Goal: Task Accomplishment & Management: Complete application form

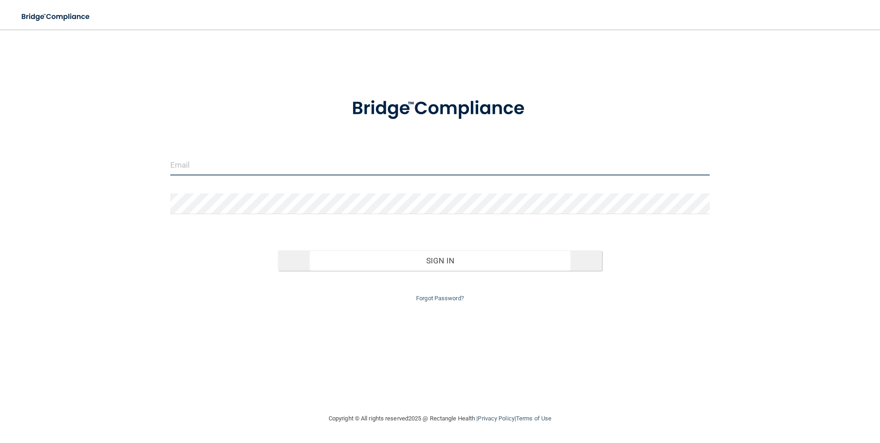
type input "[EMAIL_ADDRESS][DOMAIN_NAME]"
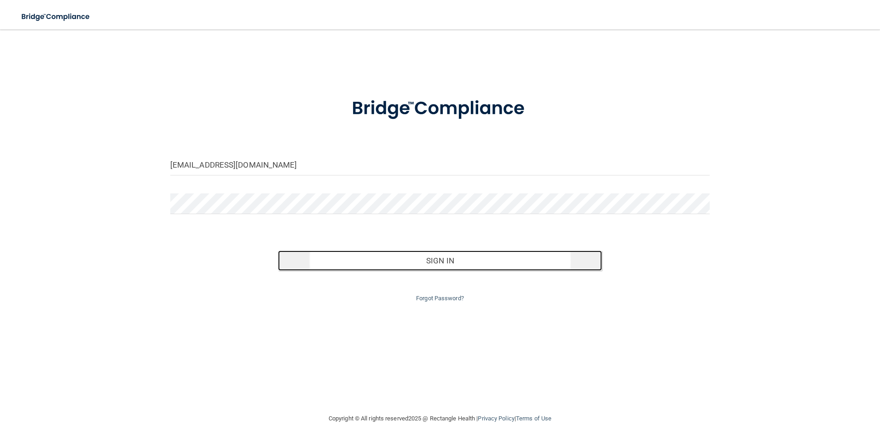
click at [441, 259] on button "Sign In" at bounding box center [440, 260] width 324 height 20
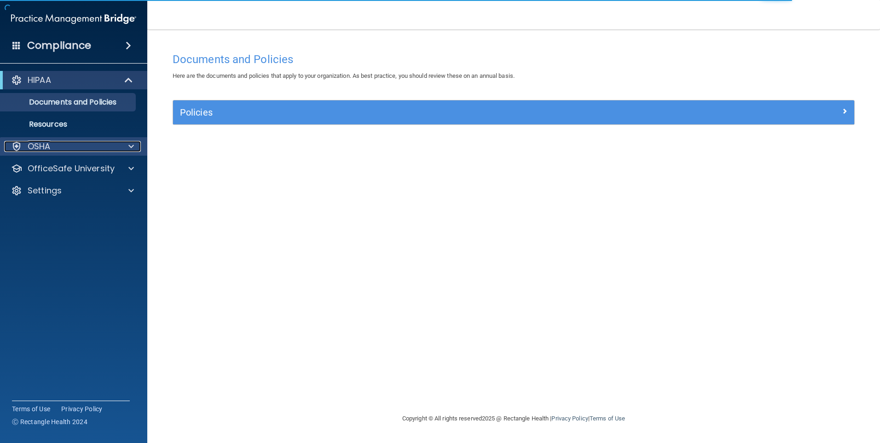
click at [124, 143] on div at bounding box center [129, 146] width 23 height 11
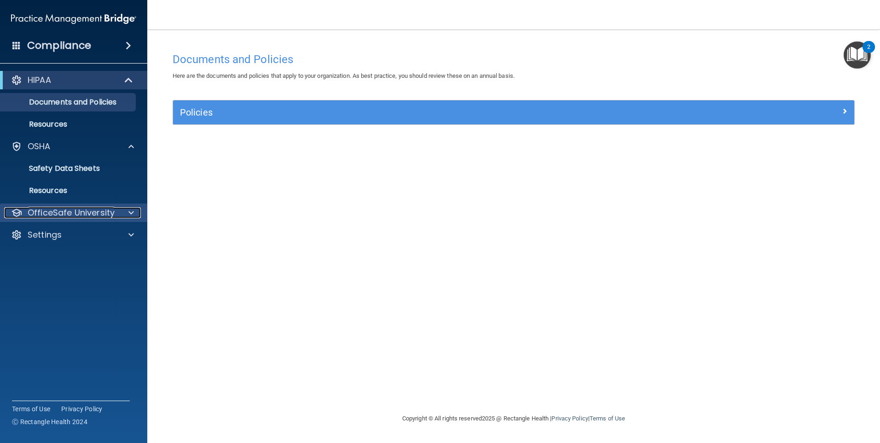
click at [122, 215] on div at bounding box center [129, 212] width 23 height 11
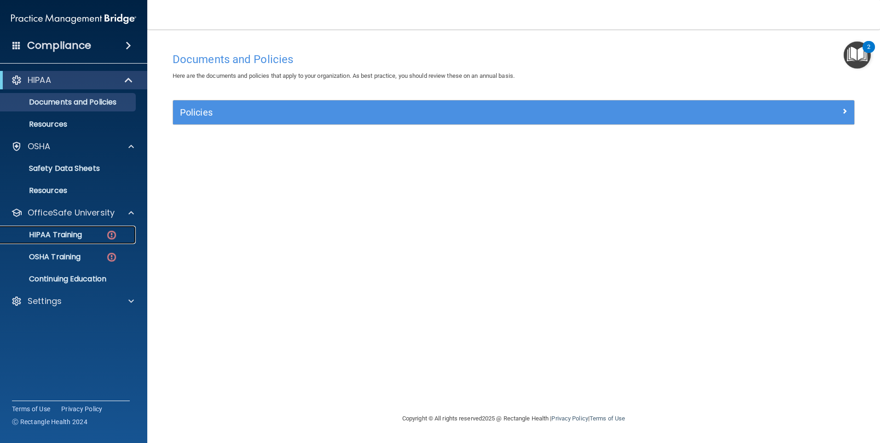
click at [93, 237] on div "HIPAA Training" at bounding box center [69, 234] width 126 height 9
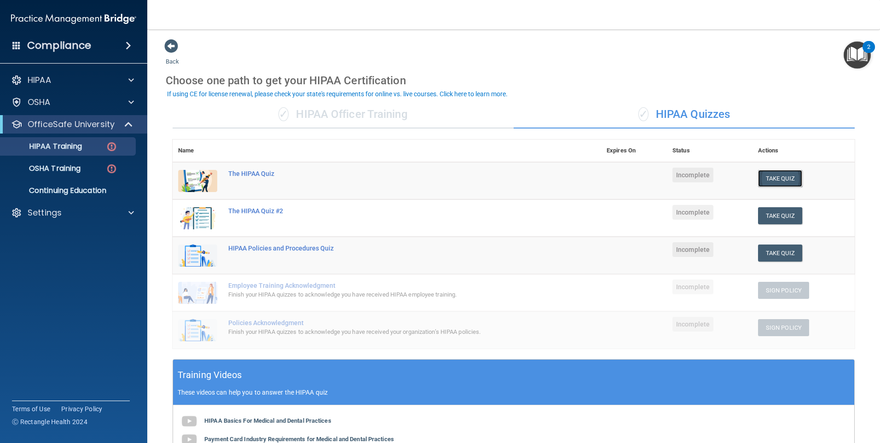
click at [767, 178] on button "Take Quiz" at bounding box center [780, 178] width 44 height 17
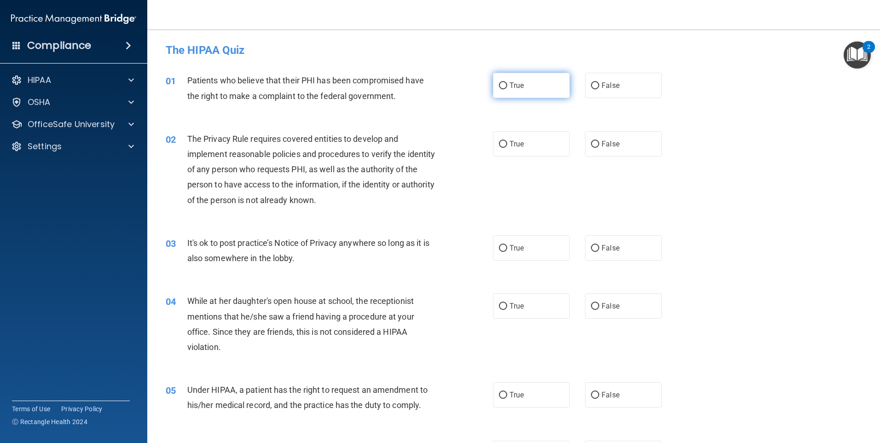
click at [505, 86] on label "True" at bounding box center [531, 85] width 77 height 25
click at [505, 86] on input "True" at bounding box center [503, 85] width 8 height 7
radio input "true"
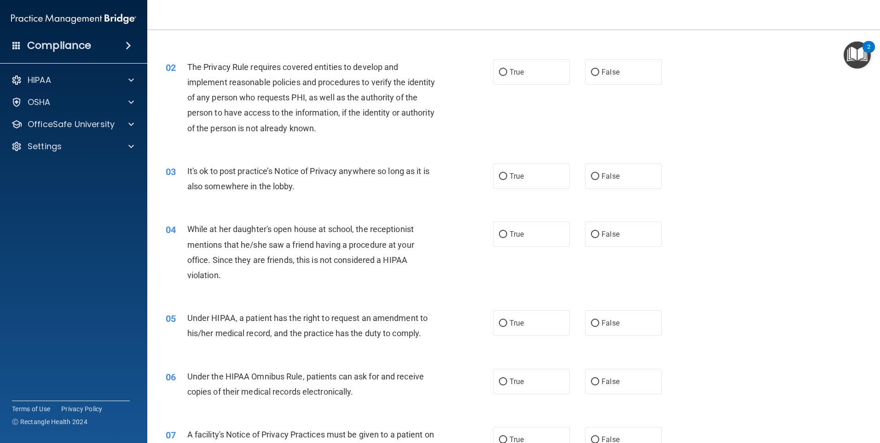
scroll to position [92, 0]
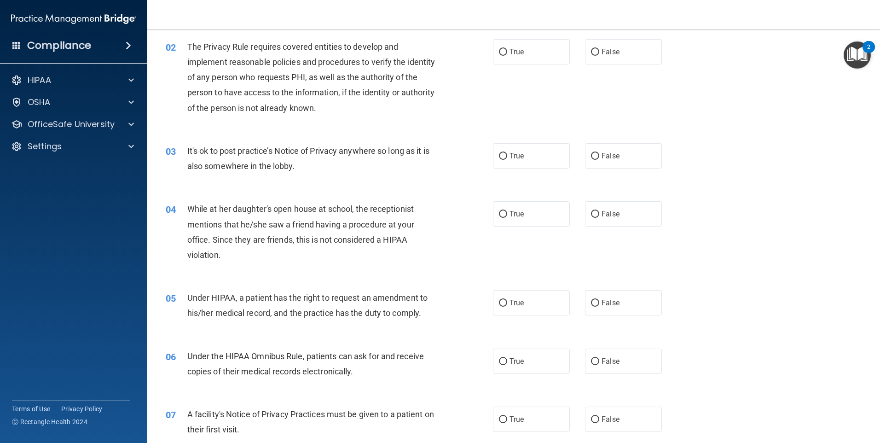
drag, startPoint x: 593, startPoint y: 216, endPoint x: 579, endPoint y: 215, distance: 14.7
click at [593, 216] on input "False" at bounding box center [595, 214] width 8 height 7
radio input "true"
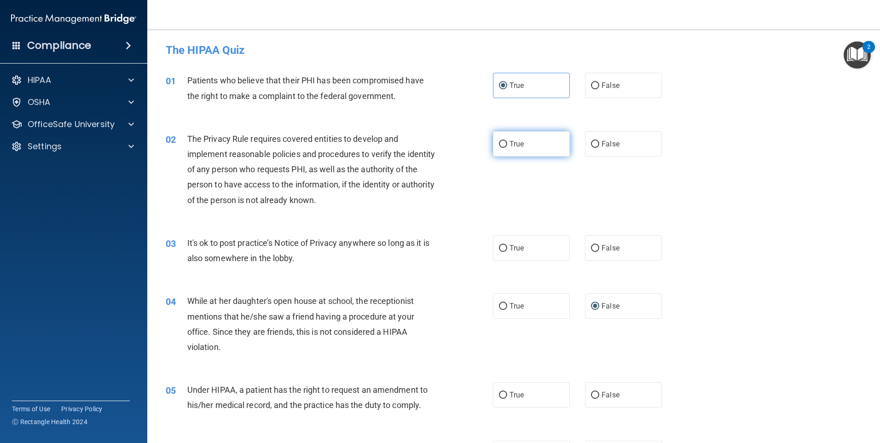
click at [501, 145] on input "True" at bounding box center [503, 144] width 8 height 7
radio input "true"
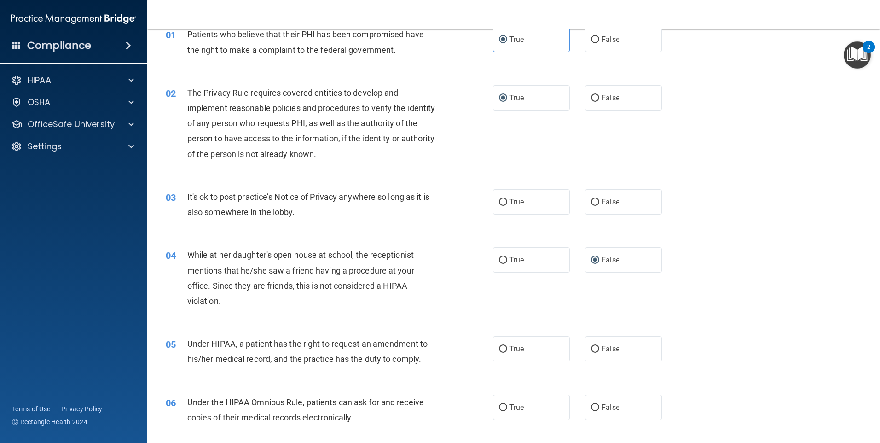
scroll to position [92, 0]
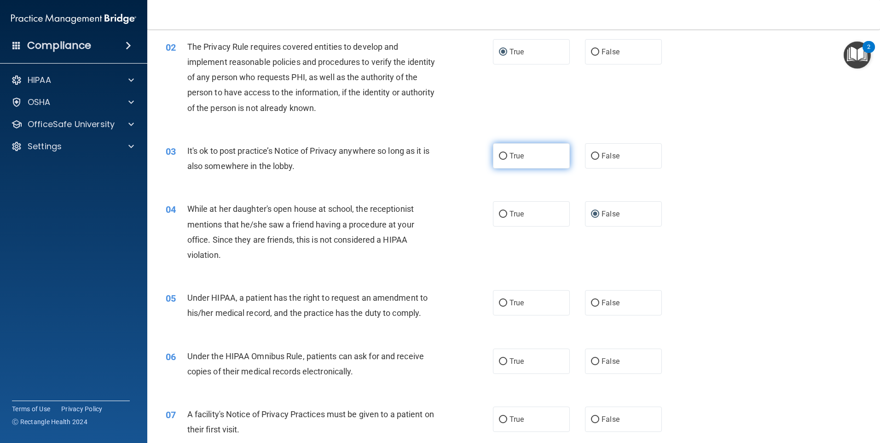
click at [505, 157] on label "True" at bounding box center [531, 155] width 77 height 25
click at [505, 157] on input "True" at bounding box center [503, 156] width 8 height 7
radio input "true"
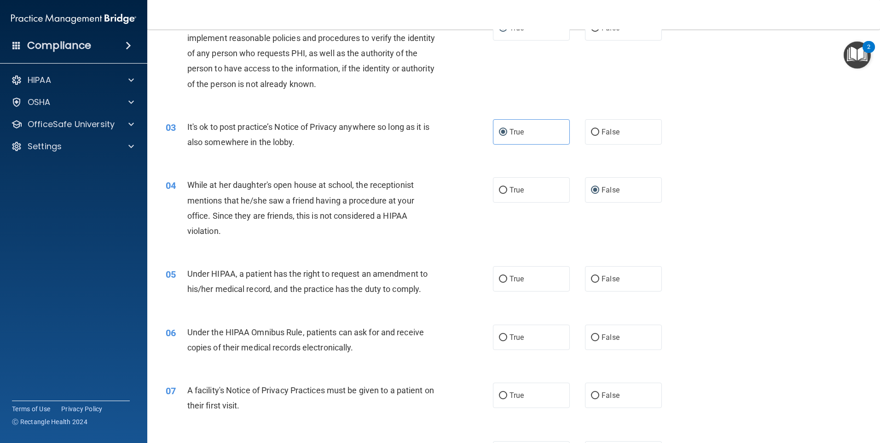
scroll to position [138, 0]
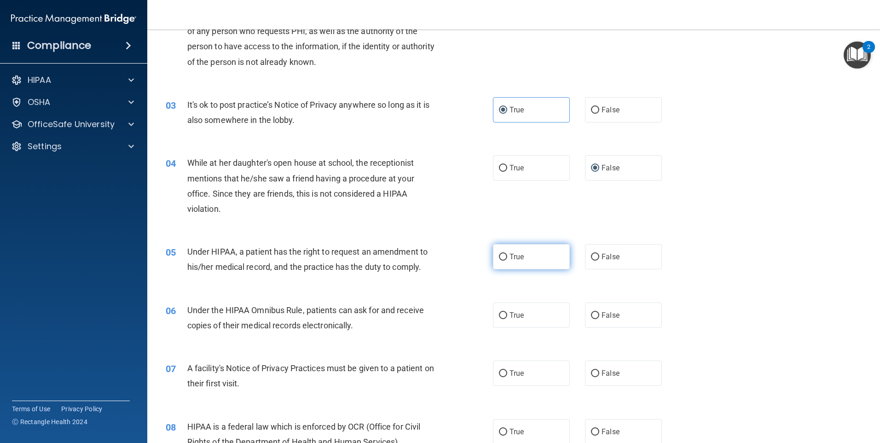
click at [500, 255] on input "True" at bounding box center [503, 257] width 8 height 7
radio input "true"
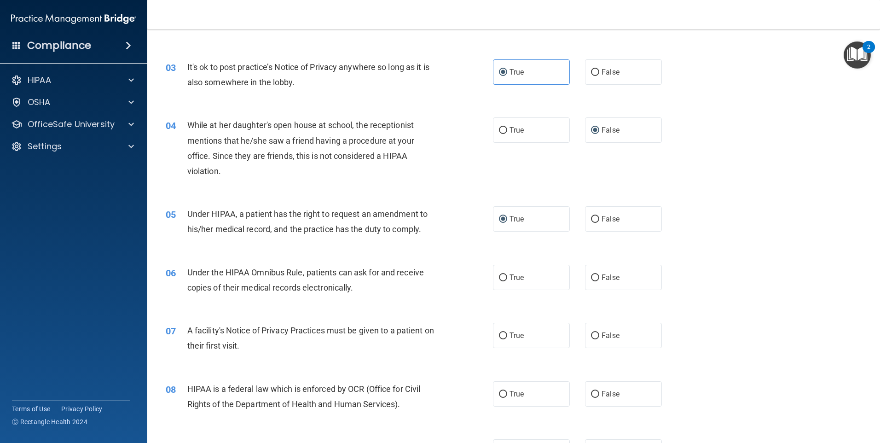
scroll to position [230, 0]
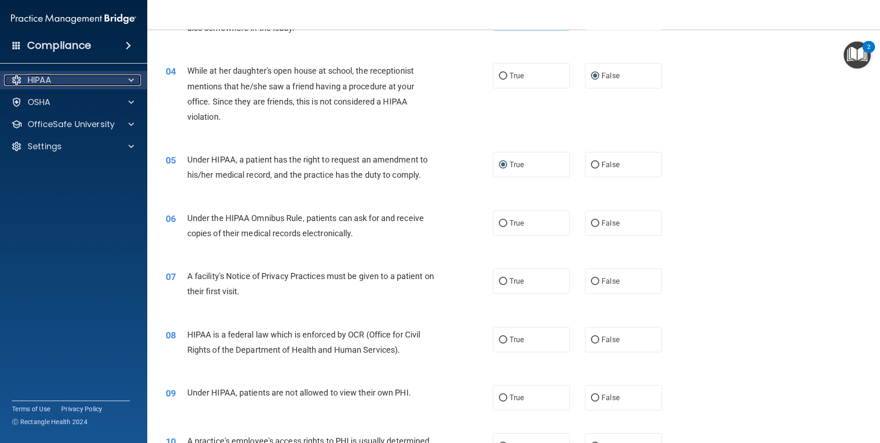
click at [136, 76] on div at bounding box center [129, 80] width 23 height 11
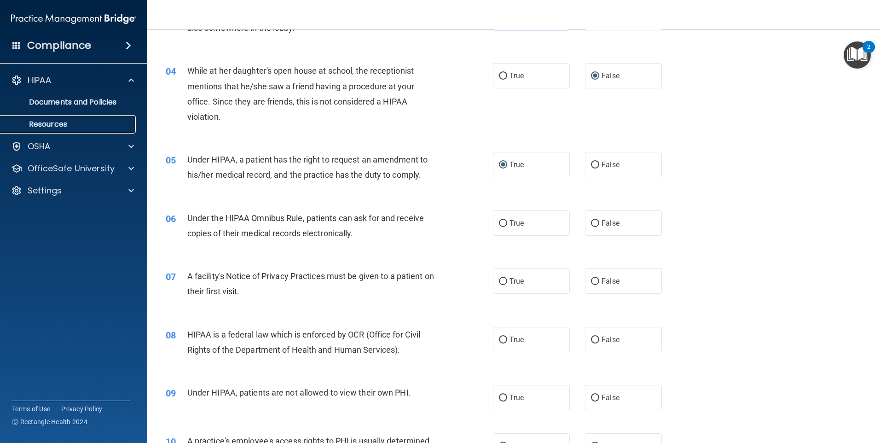
click at [75, 119] on link "Resources" at bounding box center [63, 124] width 145 height 18
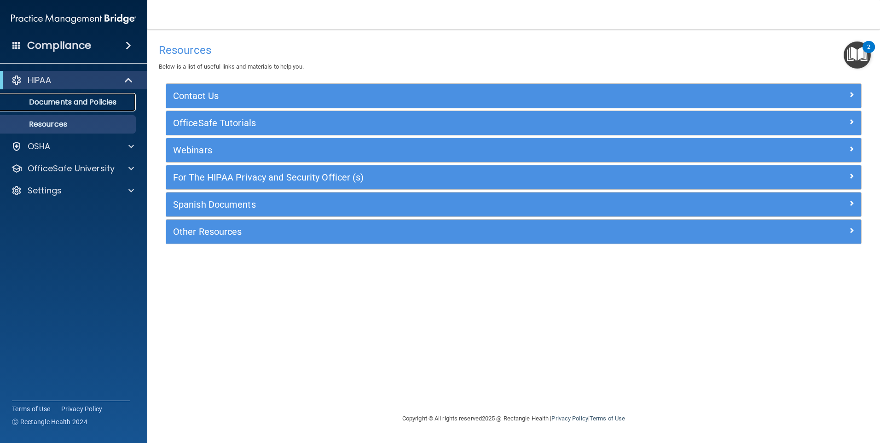
click at [74, 100] on p "Documents and Policies" at bounding box center [69, 102] width 126 height 9
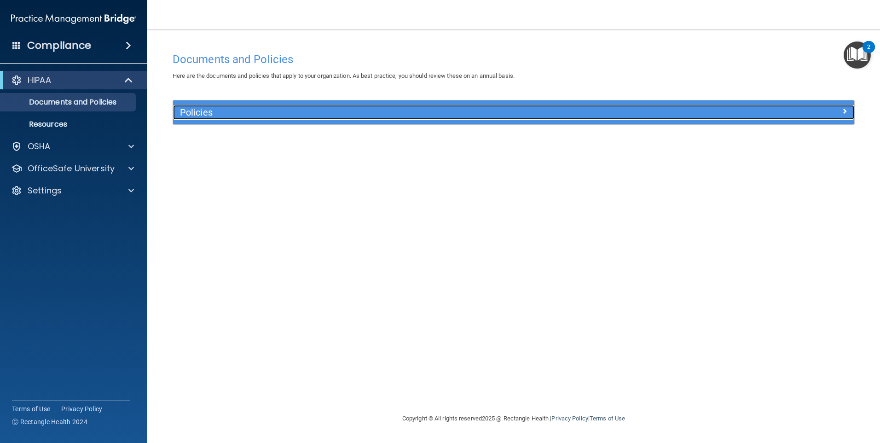
click at [829, 114] on div at bounding box center [769, 110] width 170 height 11
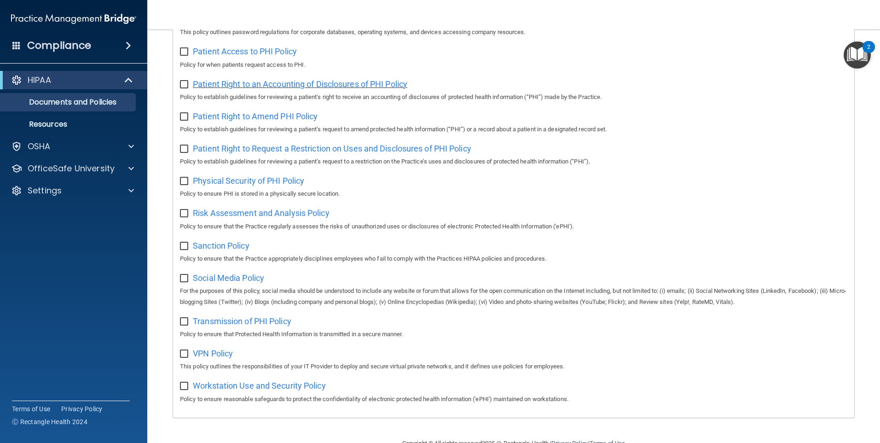
scroll to position [481, 0]
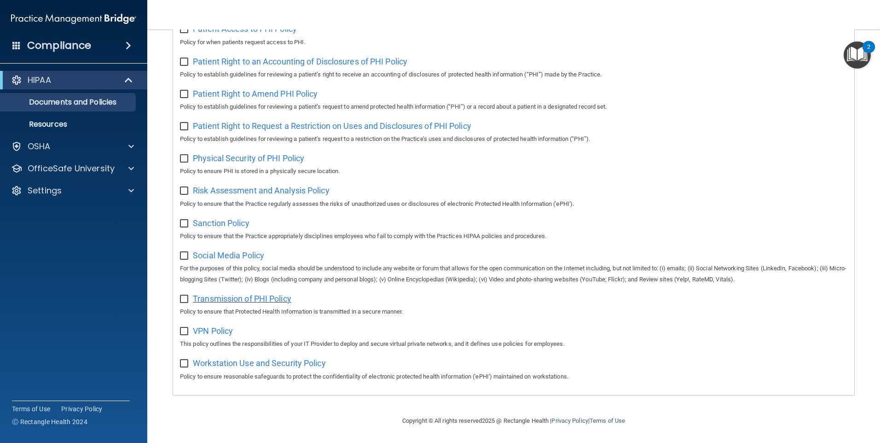
click at [238, 299] on span "Transmission of PHI Policy" at bounding box center [242, 299] width 99 height 10
click at [127, 168] on div at bounding box center [129, 168] width 23 height 11
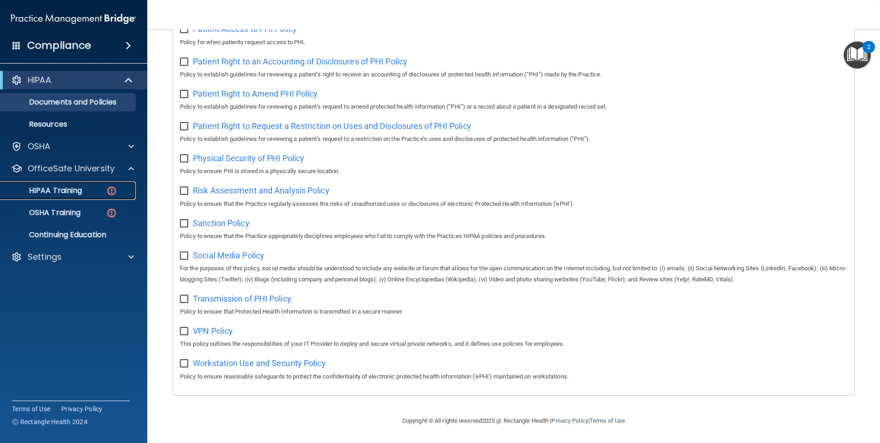
click at [81, 191] on p "HIPAA Training" at bounding box center [44, 190] width 76 height 9
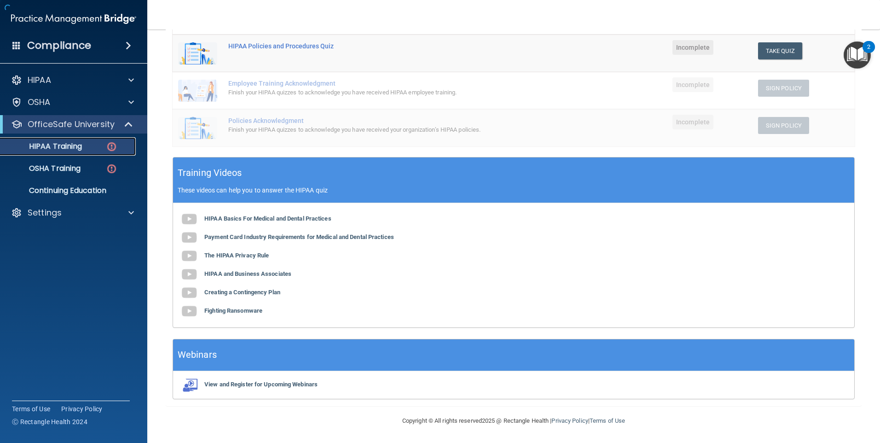
scroll to position [202, 0]
click at [124, 125] on div at bounding box center [129, 124] width 23 height 11
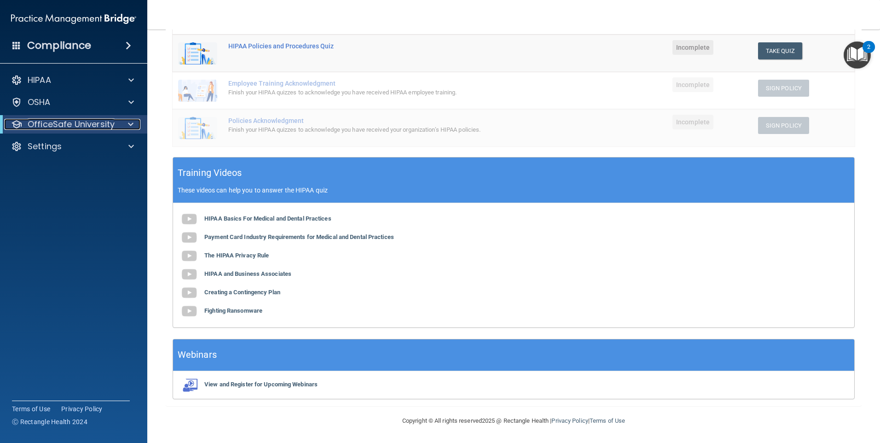
click at [125, 123] on div at bounding box center [129, 124] width 23 height 11
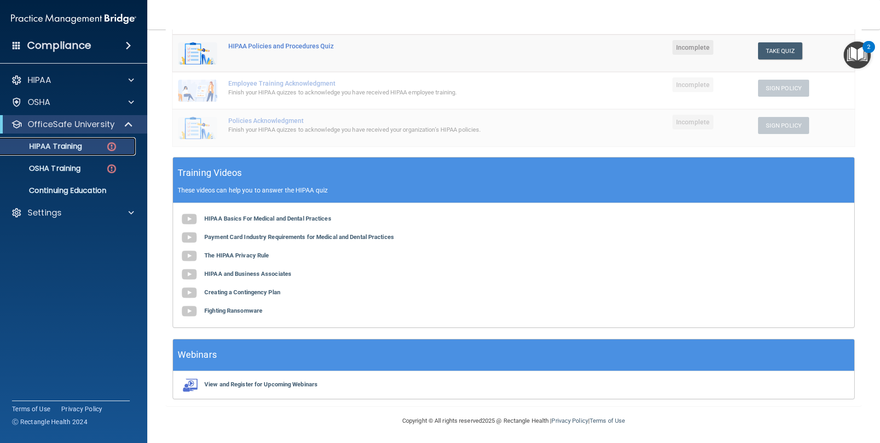
click at [80, 145] on p "HIPAA Training" at bounding box center [44, 146] width 76 height 9
click at [782, 46] on button "Take Quiz" at bounding box center [780, 50] width 44 height 17
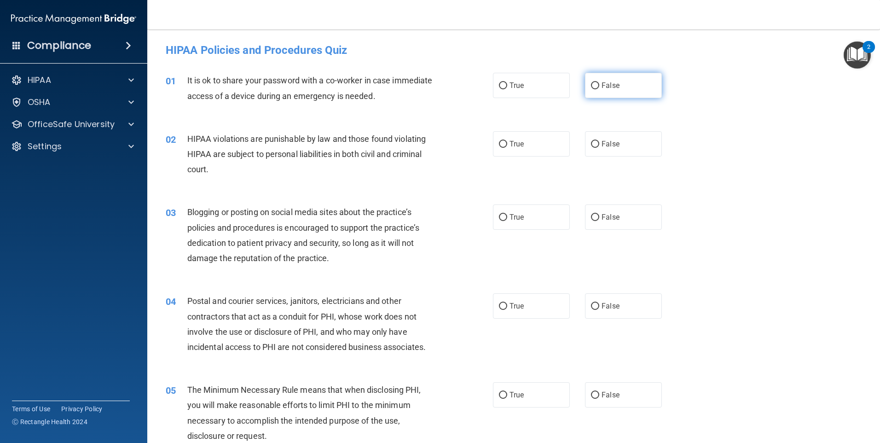
click at [591, 85] on input "False" at bounding box center [595, 85] width 8 height 7
radio input "true"
click at [502, 143] on input "True" at bounding box center [503, 144] width 8 height 7
radio input "true"
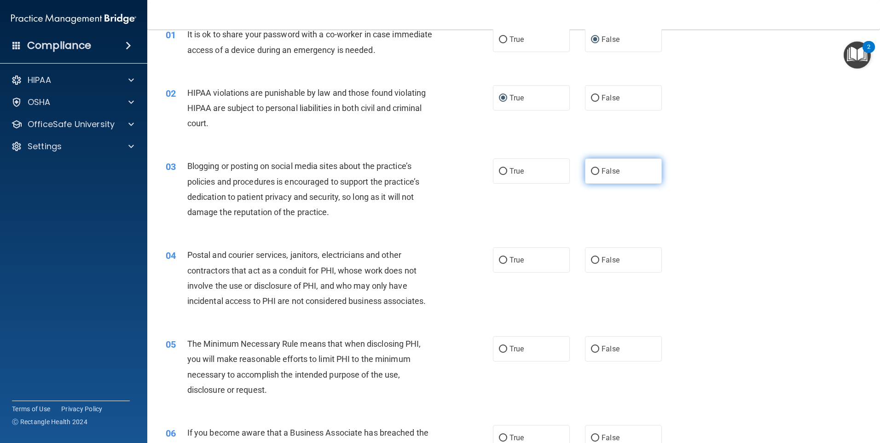
click at [595, 168] on input "False" at bounding box center [595, 171] width 8 height 7
radio input "true"
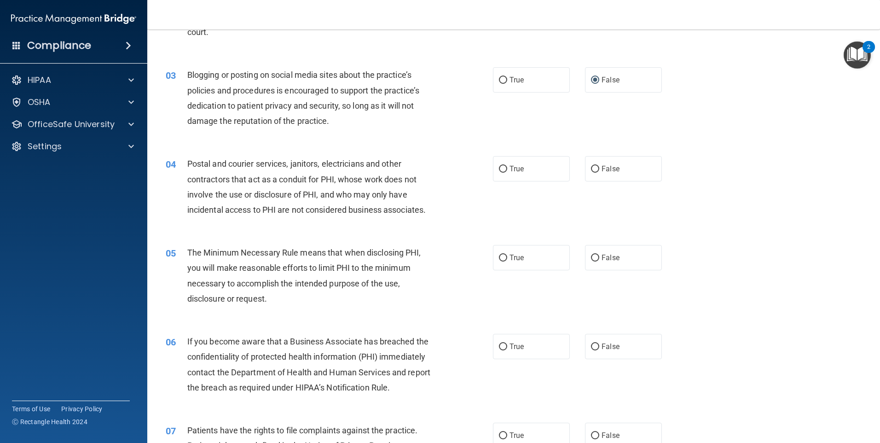
scroll to position [138, 0]
click at [499, 168] on input "True" at bounding box center [503, 168] width 8 height 7
radio input "true"
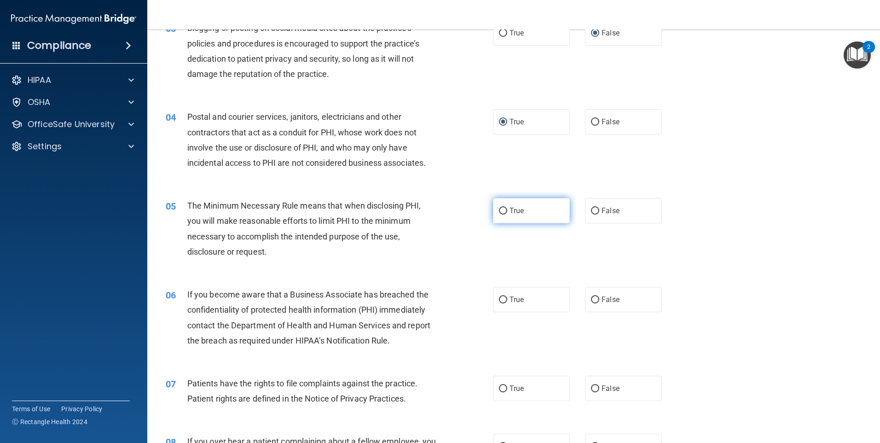
click at [505, 212] on label "True" at bounding box center [531, 210] width 77 height 25
click at [505, 212] on input "True" at bounding box center [503, 211] width 8 height 7
radio input "true"
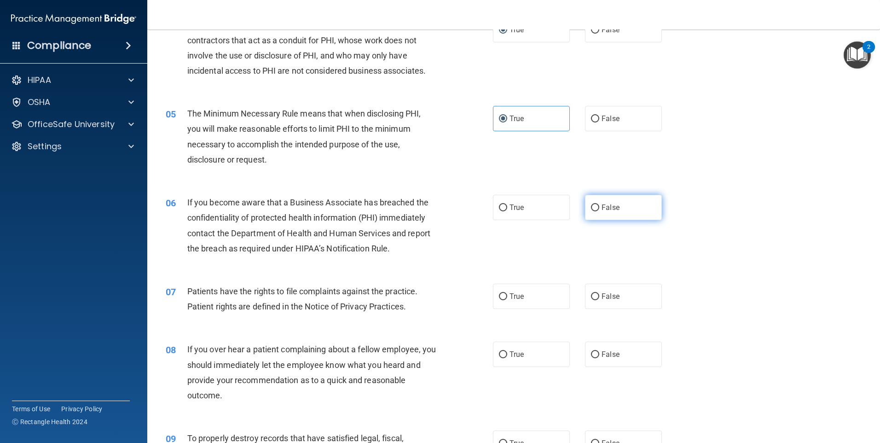
click at [589, 202] on label "False" at bounding box center [623, 207] width 77 height 25
click at [591, 204] on input "False" at bounding box center [595, 207] width 8 height 7
radio input "true"
click at [494, 293] on label "True" at bounding box center [531, 296] width 77 height 25
click at [499, 293] on input "True" at bounding box center [503, 296] width 8 height 7
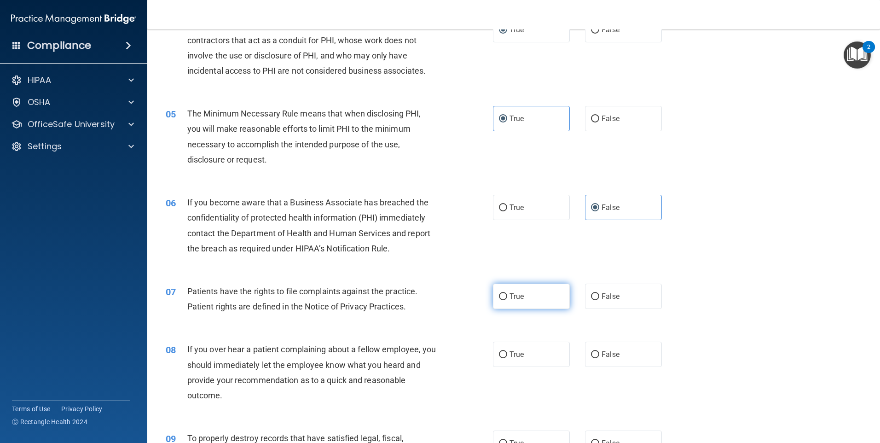
radio input "true"
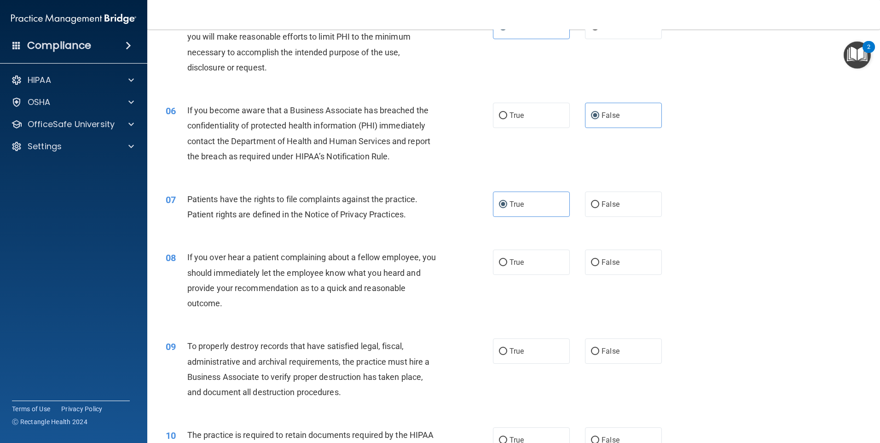
scroll to position [414, 0]
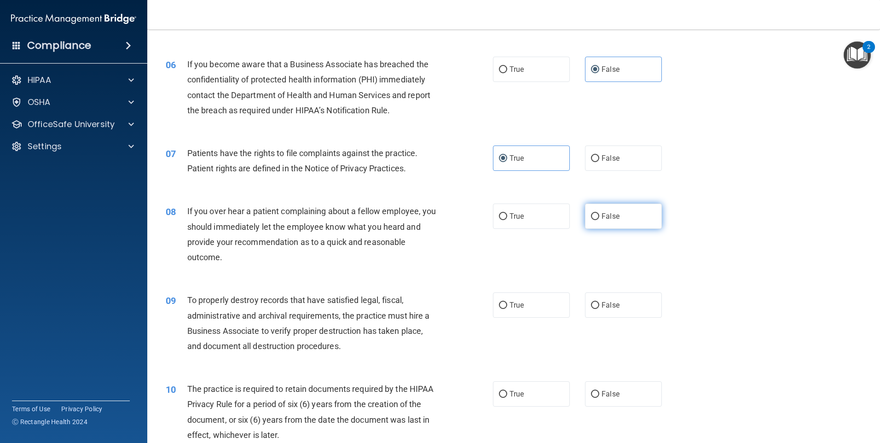
click at [592, 216] on input "False" at bounding box center [595, 216] width 8 height 7
radio input "true"
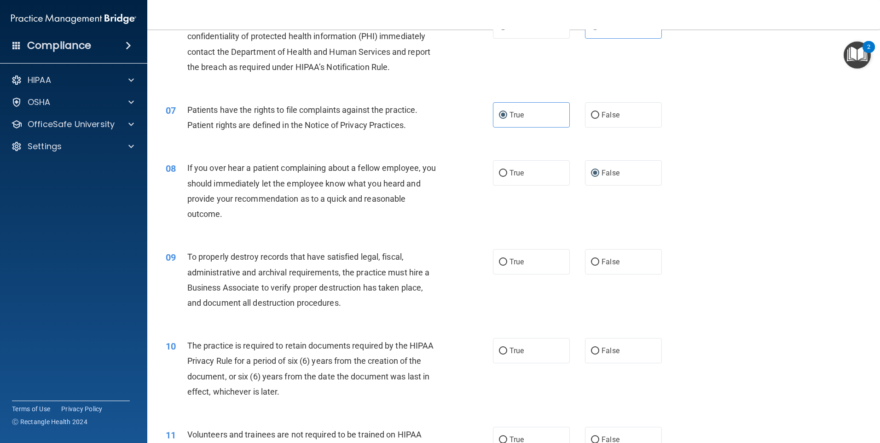
scroll to position [506, 0]
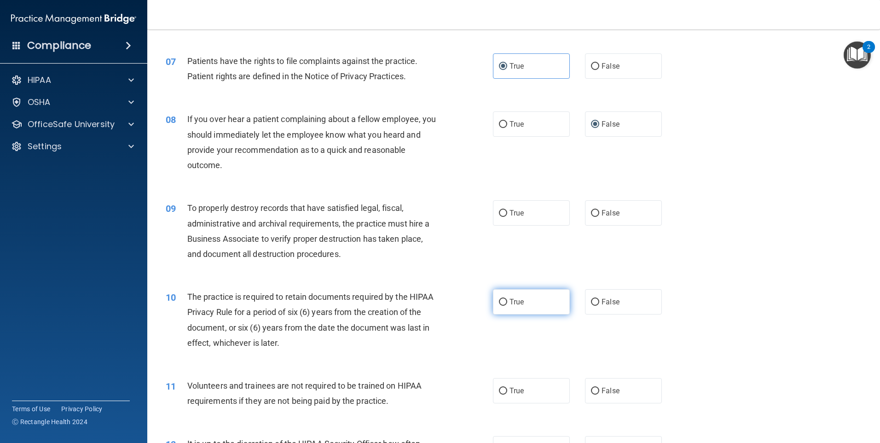
click at [502, 304] on input "True" at bounding box center [503, 302] width 8 height 7
radio input "true"
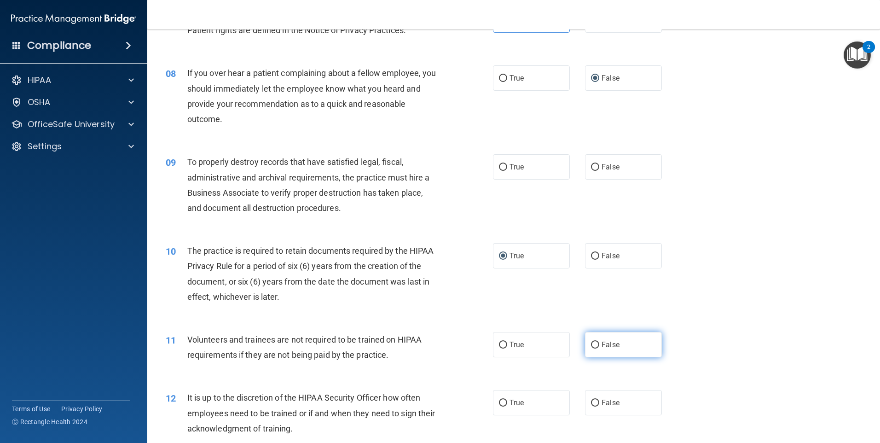
click at [592, 343] on input "False" at bounding box center [595, 345] width 8 height 7
radio input "true"
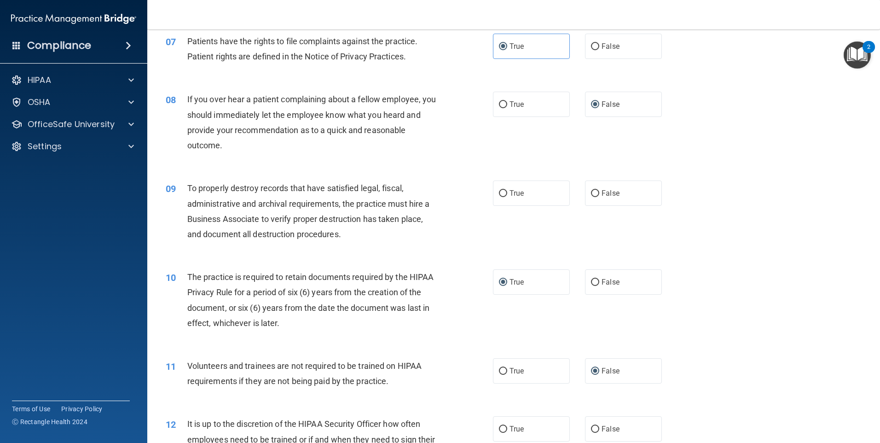
scroll to position [506, 0]
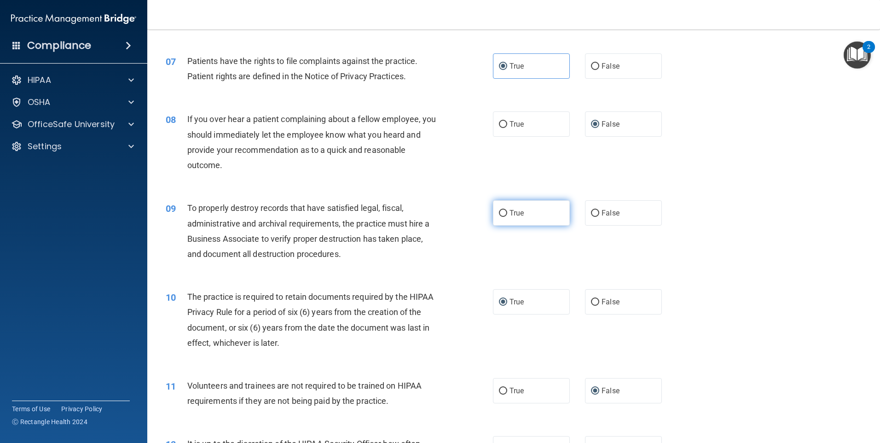
click at [510, 213] on span "True" at bounding box center [517, 213] width 14 height 9
click at [507, 213] on input "True" at bounding box center [503, 213] width 8 height 7
radio input "true"
click at [501, 213] on input "True" at bounding box center [503, 213] width 8 height 7
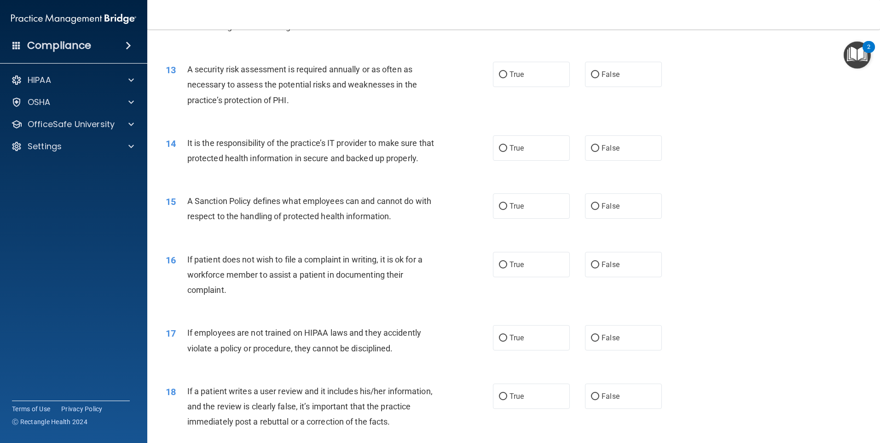
scroll to position [967, 0]
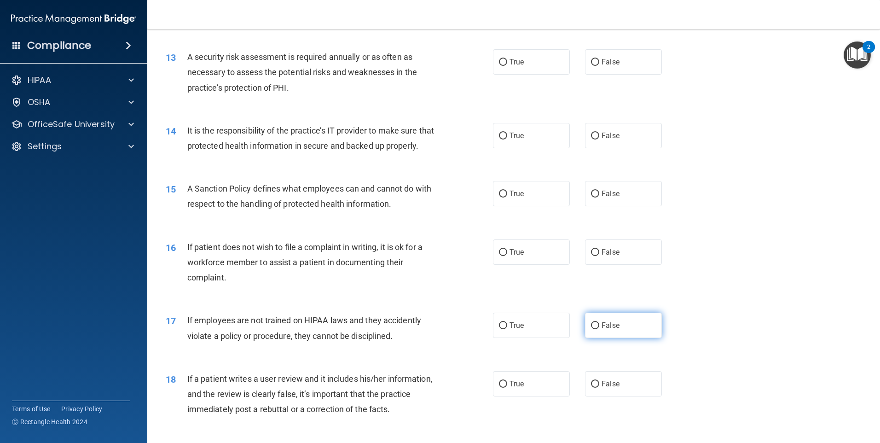
click at [591, 329] on input "False" at bounding box center [595, 325] width 8 height 7
radio input "true"
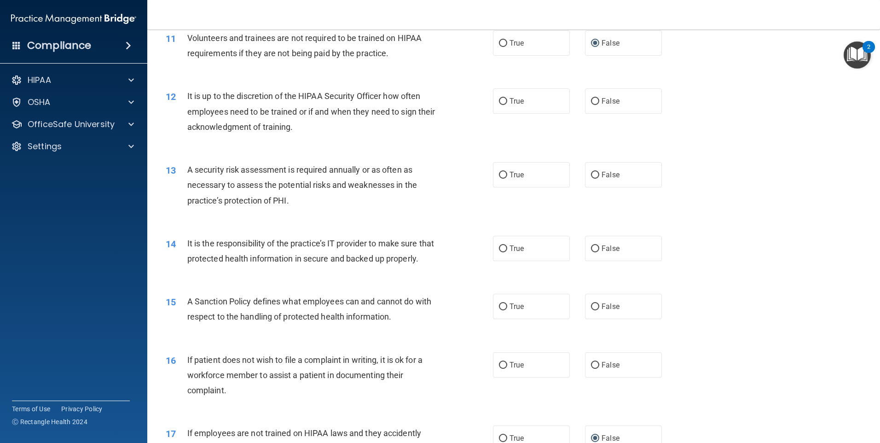
scroll to position [875, 0]
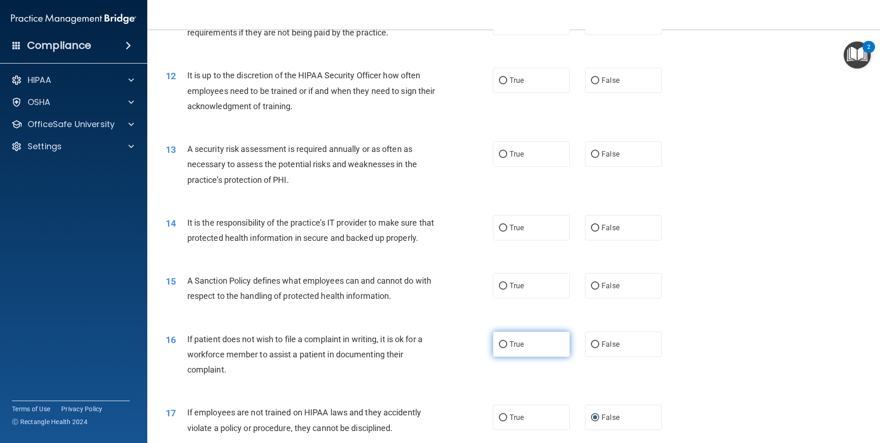
click at [502, 348] on input "True" at bounding box center [503, 344] width 8 height 7
radio input "true"
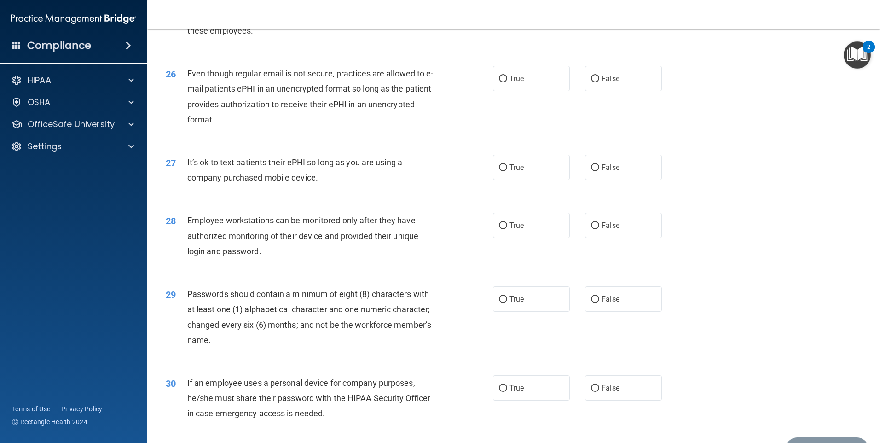
scroll to position [1868, 0]
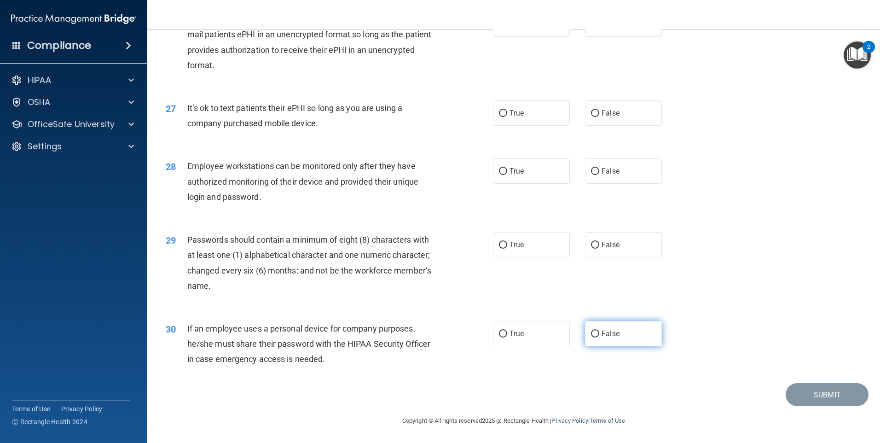
click at [602, 335] on span "False" at bounding box center [611, 333] width 18 height 9
click at [599, 335] on input "False" at bounding box center [595, 333] width 8 height 7
radio input "true"
click at [504, 244] on label "True" at bounding box center [531, 244] width 77 height 25
click at [504, 244] on input "True" at bounding box center [503, 245] width 8 height 7
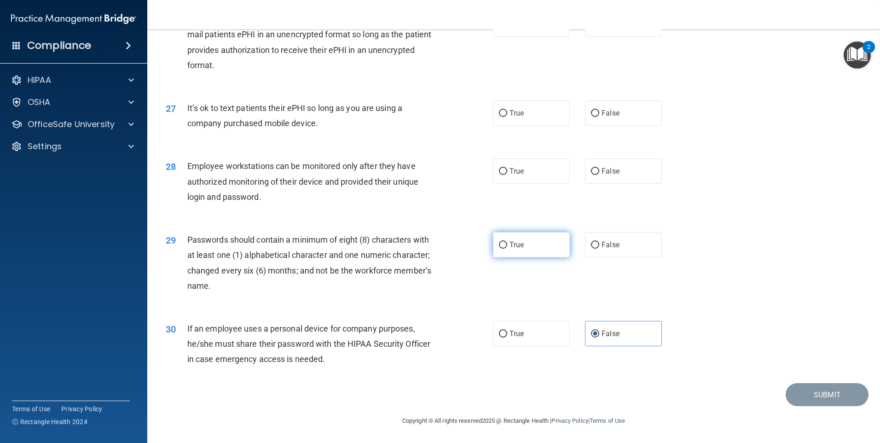
radio input "true"
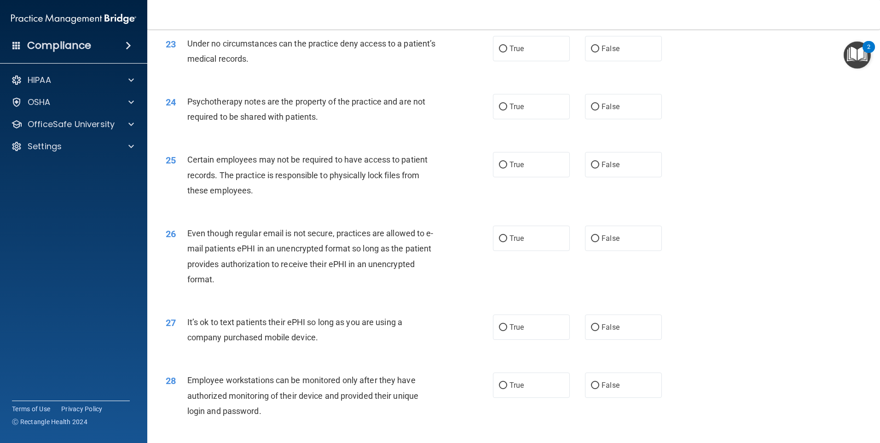
scroll to position [1638, 0]
click at [503, 111] on input "True" at bounding box center [503, 107] width 8 height 7
radio input "true"
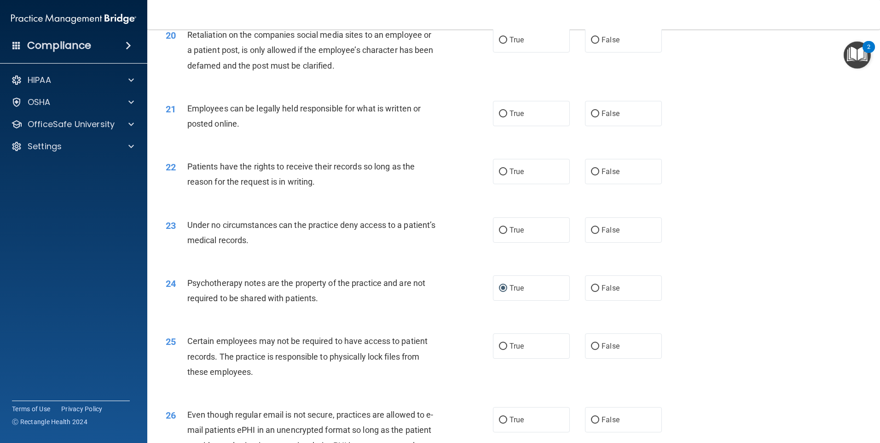
scroll to position [1454, 0]
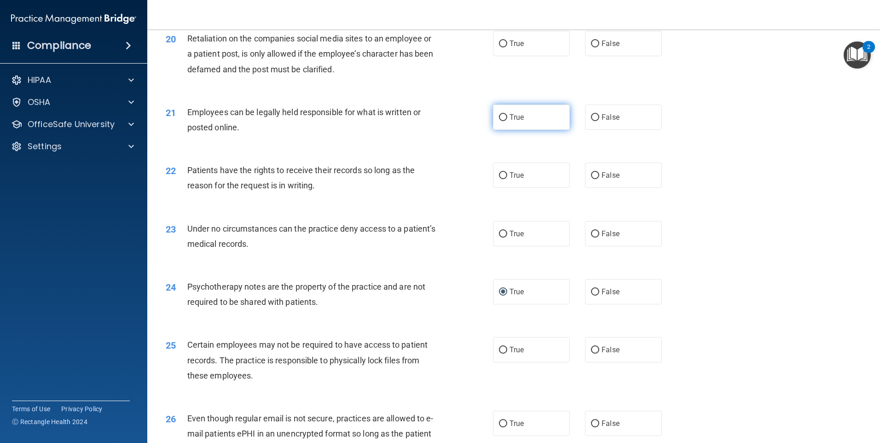
click at [503, 121] on input "True" at bounding box center [503, 117] width 8 height 7
radio input "true"
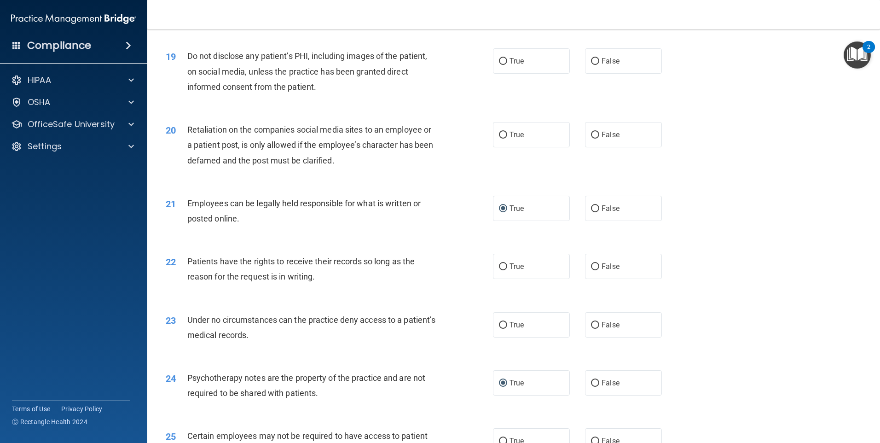
scroll to position [1362, 0]
drag, startPoint x: 502, startPoint y: 154, endPoint x: 429, endPoint y: 158, distance: 72.4
click at [501, 139] on input "True" at bounding box center [503, 136] width 8 height 7
radio input "true"
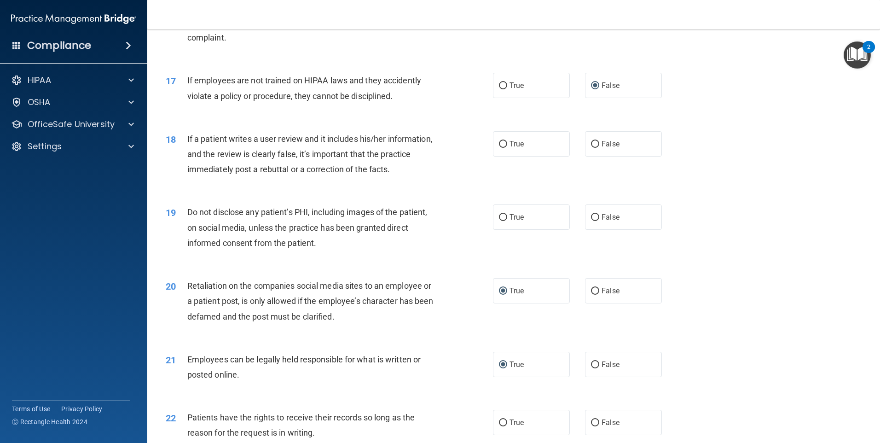
scroll to position [1177, 0]
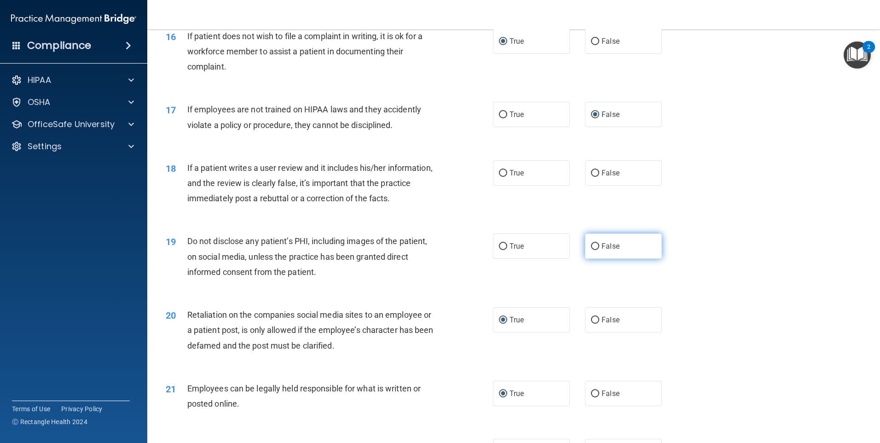
click at [591, 250] on input "False" at bounding box center [595, 246] width 8 height 7
radio input "true"
click at [499, 250] on input "True" at bounding box center [503, 246] width 8 height 7
radio input "true"
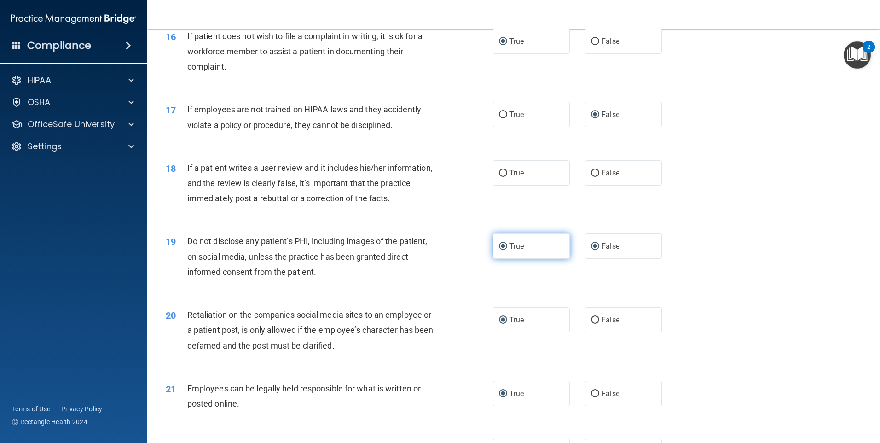
radio input "false"
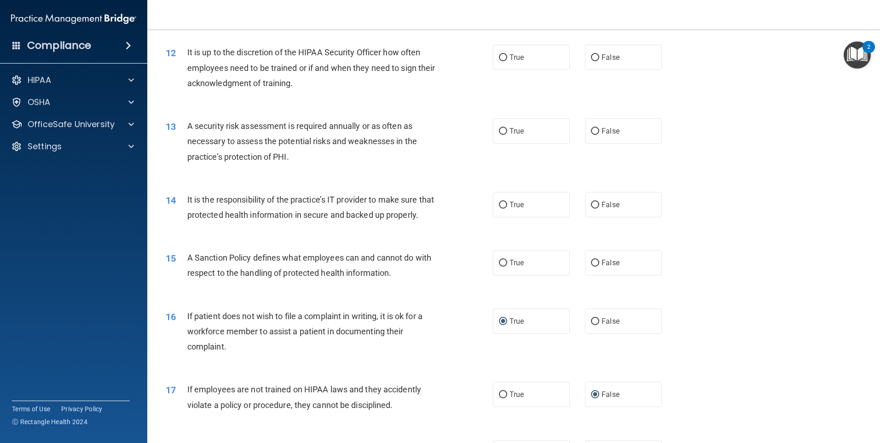
scroll to position [809, 0]
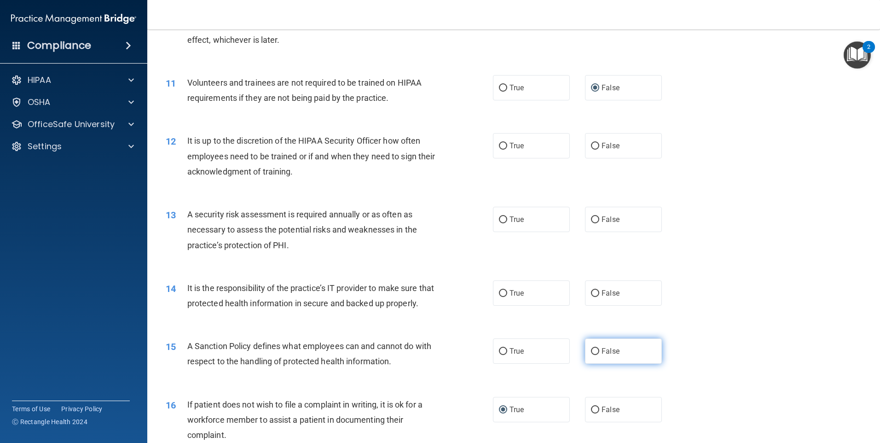
click at [597, 361] on label "False" at bounding box center [623, 350] width 77 height 25
click at [597, 355] on input "False" at bounding box center [595, 351] width 8 height 7
radio input "true"
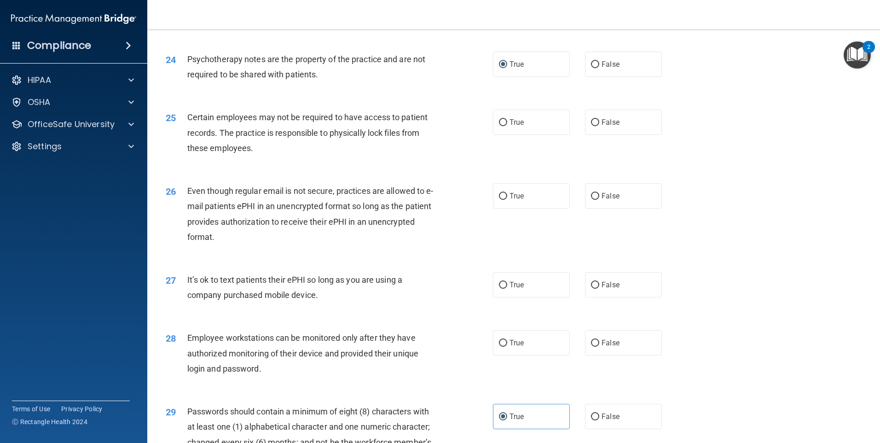
scroll to position [1703, 0]
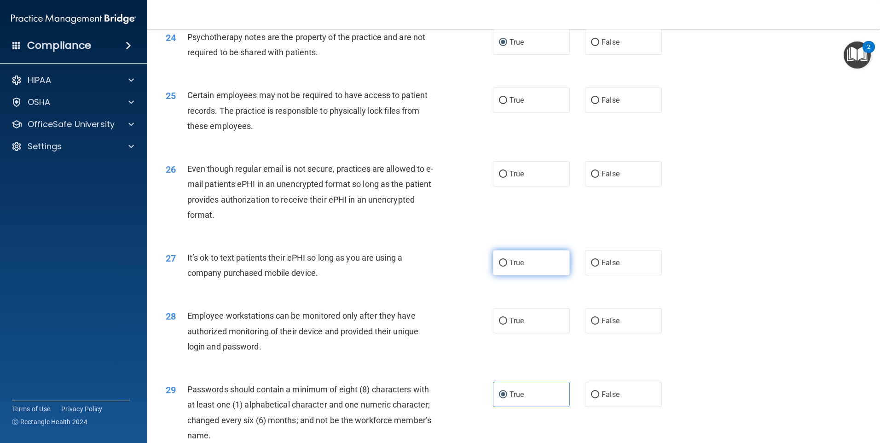
click at [503, 267] on input "True" at bounding box center [503, 263] width 8 height 7
radio input "true"
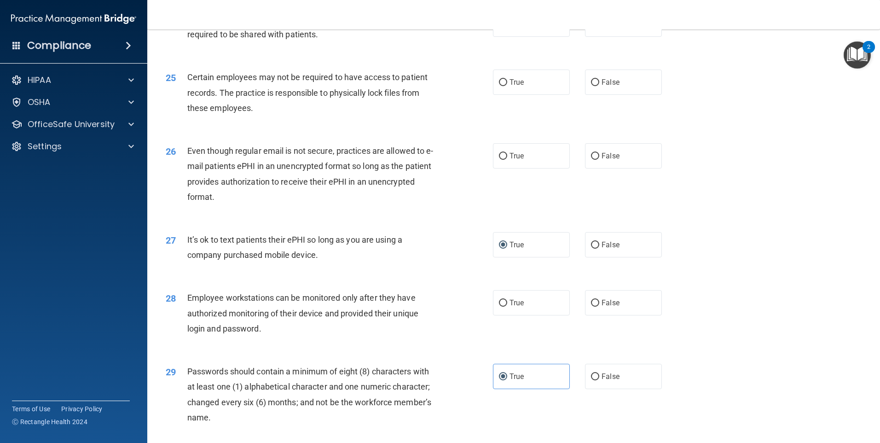
scroll to position [1684, 0]
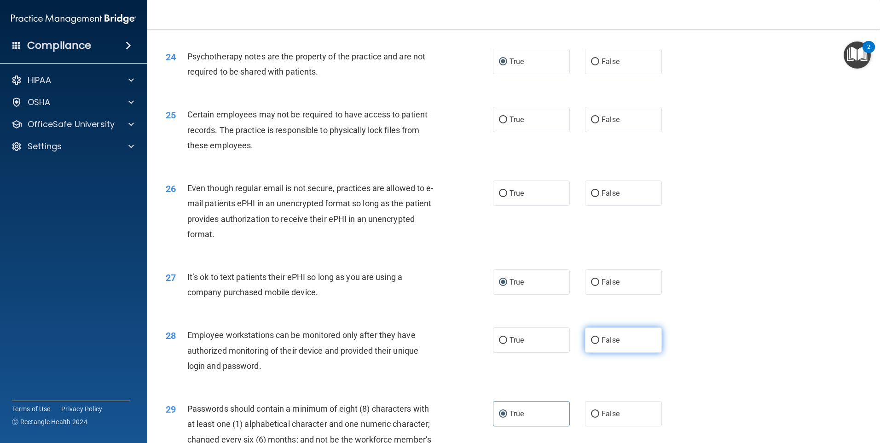
click at [591, 344] on input "False" at bounding box center [595, 340] width 8 height 7
radio input "true"
click at [502, 344] on input "True" at bounding box center [503, 340] width 8 height 7
radio input "true"
radio input "false"
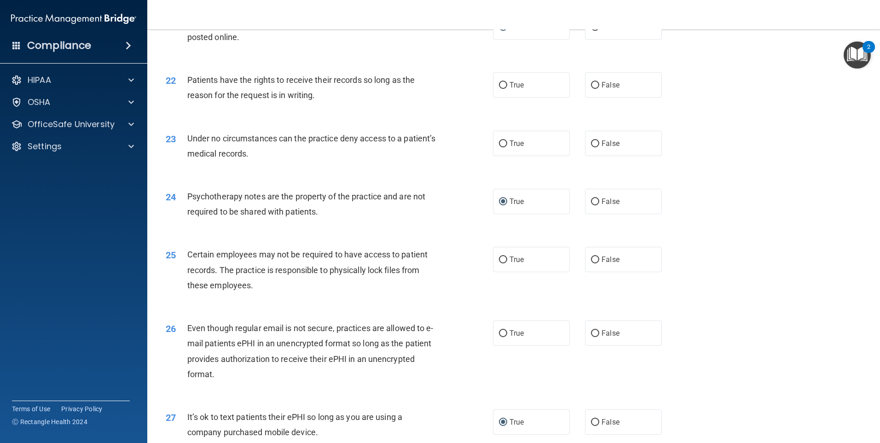
scroll to position [1408, 0]
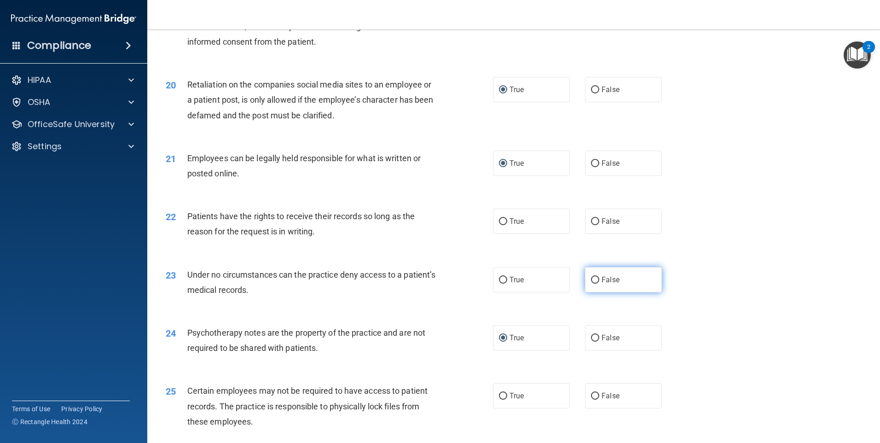
click at [591, 284] on input "False" at bounding box center [595, 280] width 8 height 7
radio input "true"
click at [386, 297] on div "Under no circumstances can the practice deny access to a patient’s medical reco…" at bounding box center [315, 282] width 256 height 30
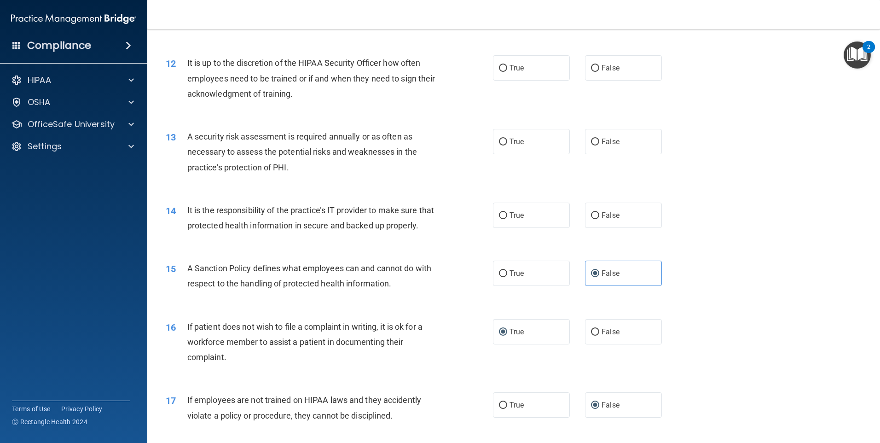
scroll to position [855, 0]
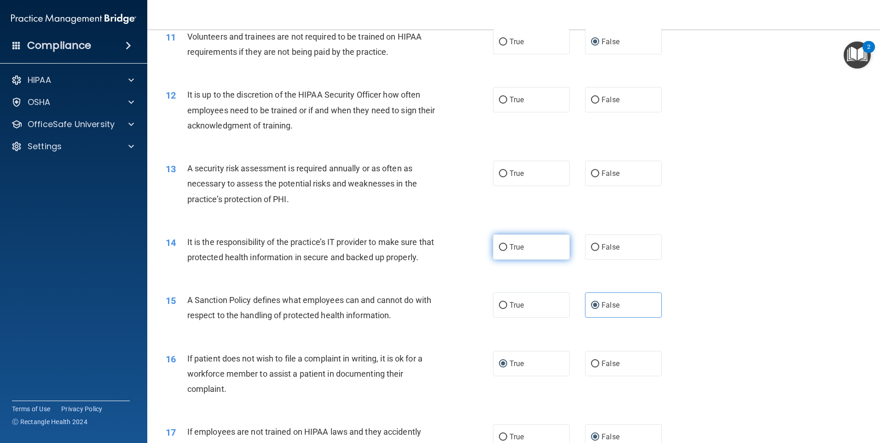
click at [500, 247] on input "True" at bounding box center [503, 247] width 8 height 7
radio input "true"
click at [499, 174] on input "True" at bounding box center [503, 173] width 8 height 7
radio input "true"
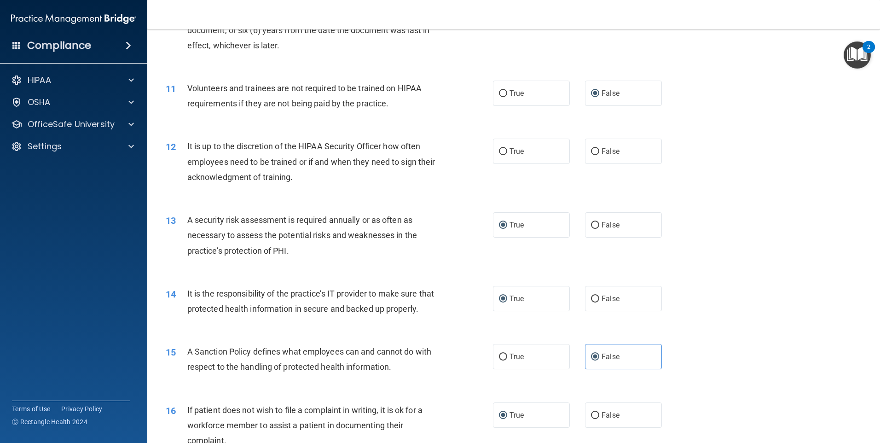
scroll to position [809, 0]
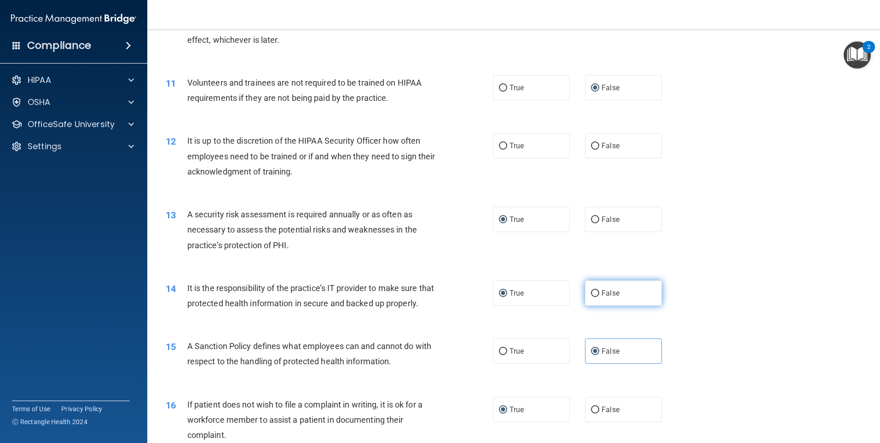
click at [591, 294] on input "False" at bounding box center [595, 293] width 8 height 7
radio input "true"
radio input "false"
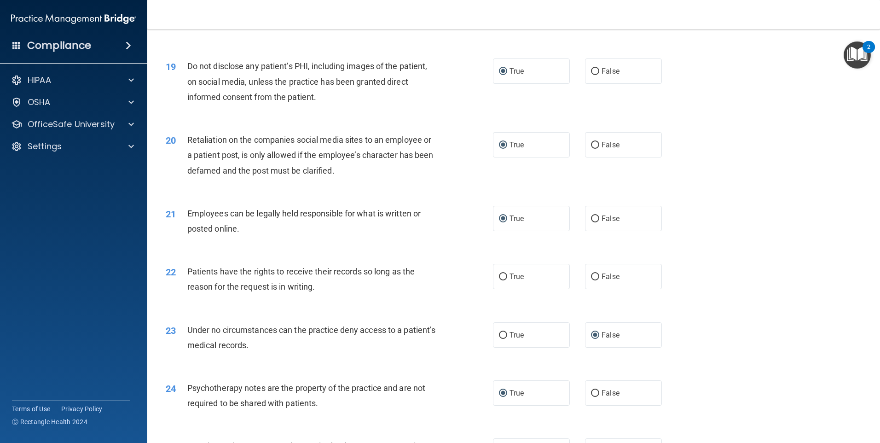
scroll to position [1223, 0]
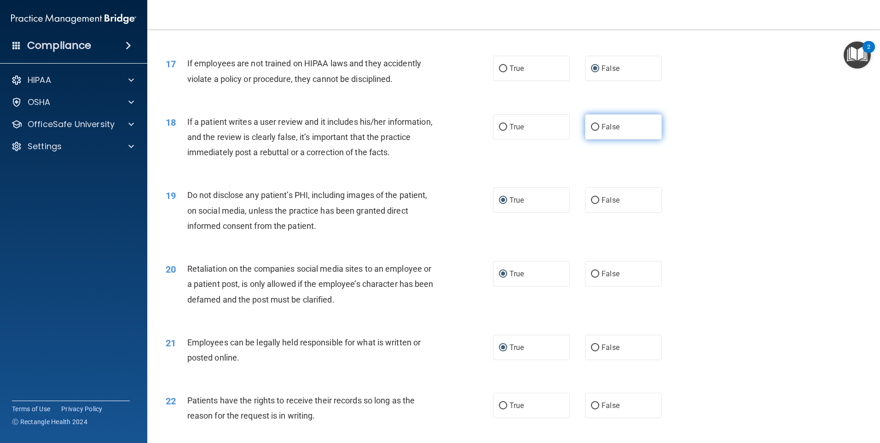
click at [592, 131] on input "False" at bounding box center [595, 127] width 8 height 7
radio input "true"
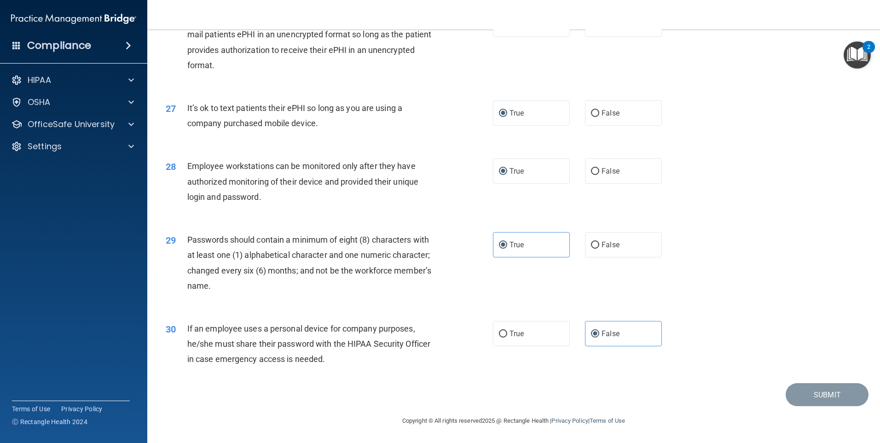
scroll to position [1638, 0]
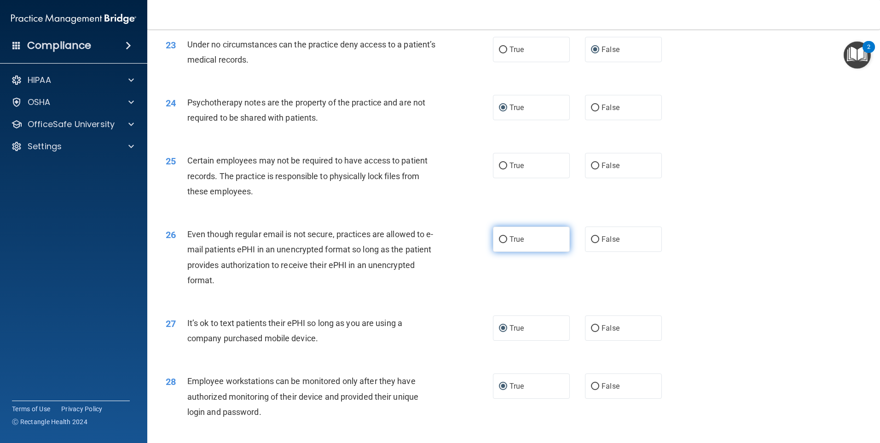
click at [510, 244] on span "True" at bounding box center [517, 239] width 14 height 9
click at [507, 243] on input "True" at bounding box center [503, 239] width 8 height 7
radio input "true"
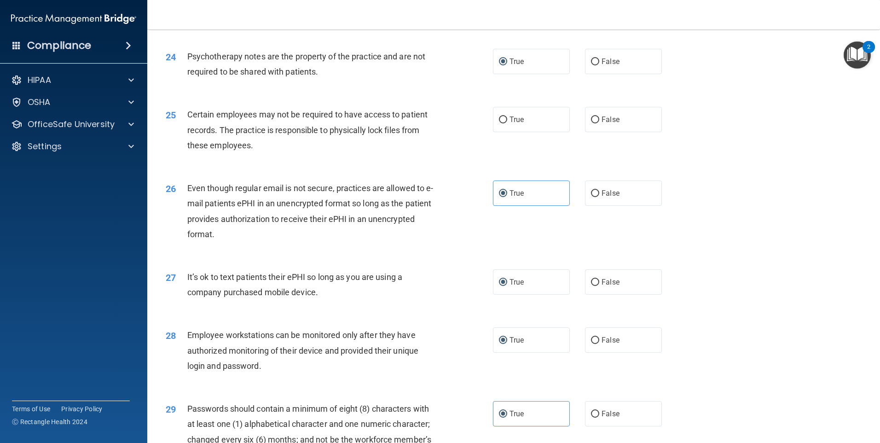
scroll to position [1500, 0]
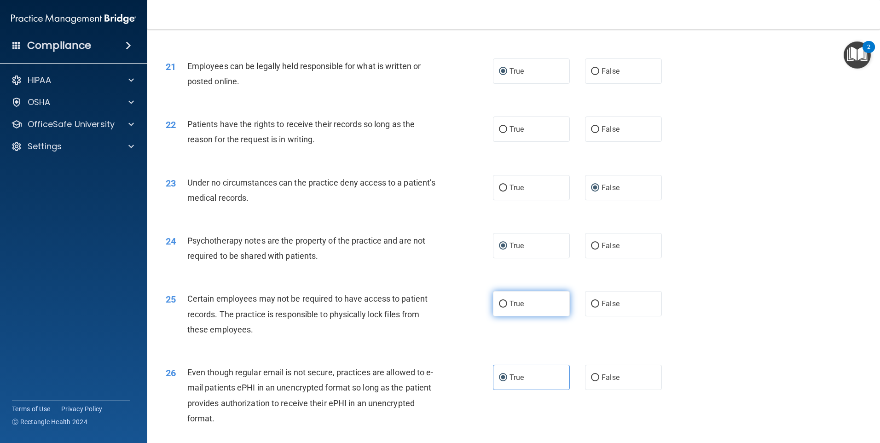
click at [503, 307] on input "True" at bounding box center [503, 304] width 8 height 7
radio input "true"
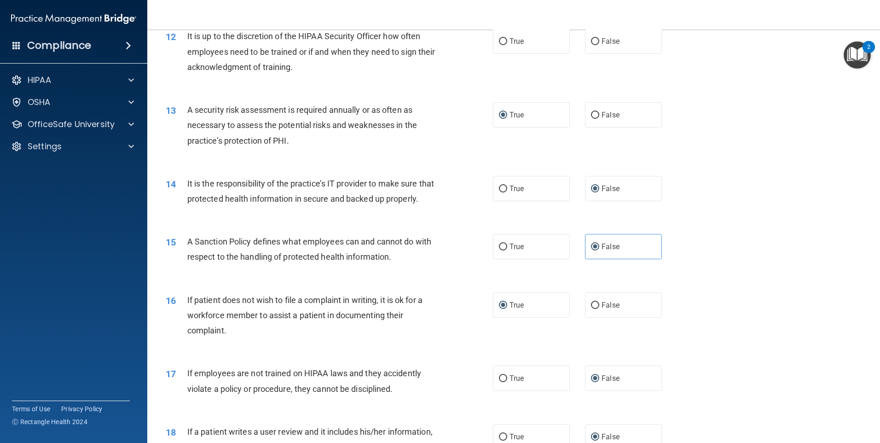
scroll to position [1013, 0]
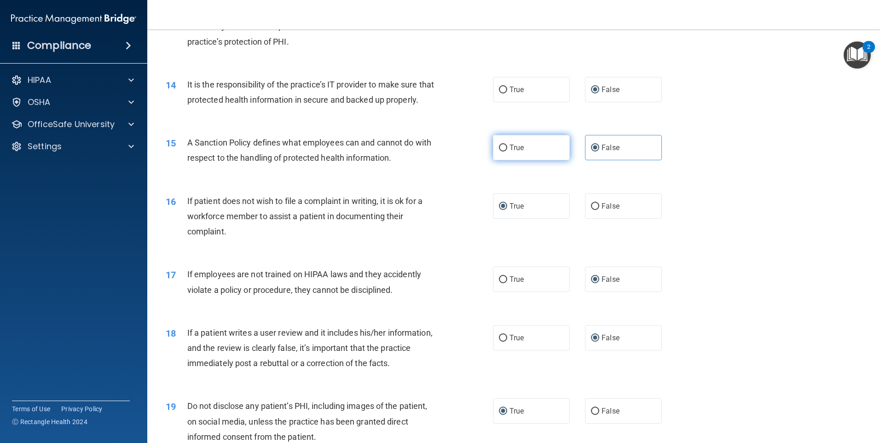
click at [501, 151] on input "True" at bounding box center [503, 148] width 8 height 7
radio input "true"
radio input "false"
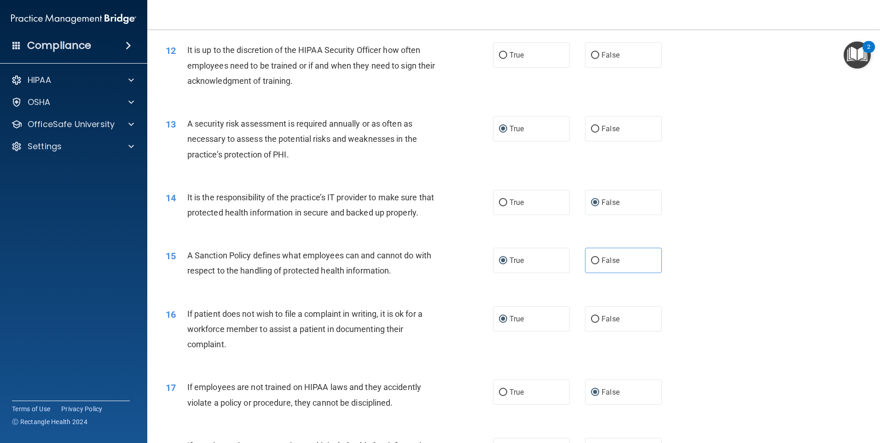
scroll to position [809, 0]
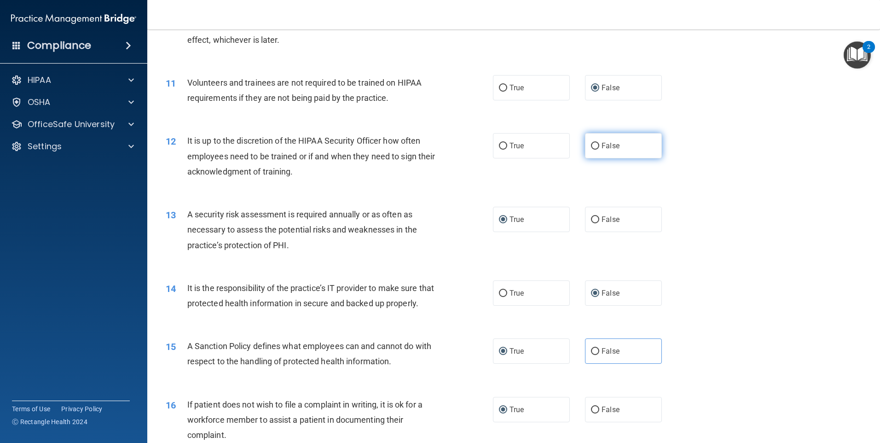
click at [591, 144] on input "False" at bounding box center [595, 146] width 8 height 7
radio input "true"
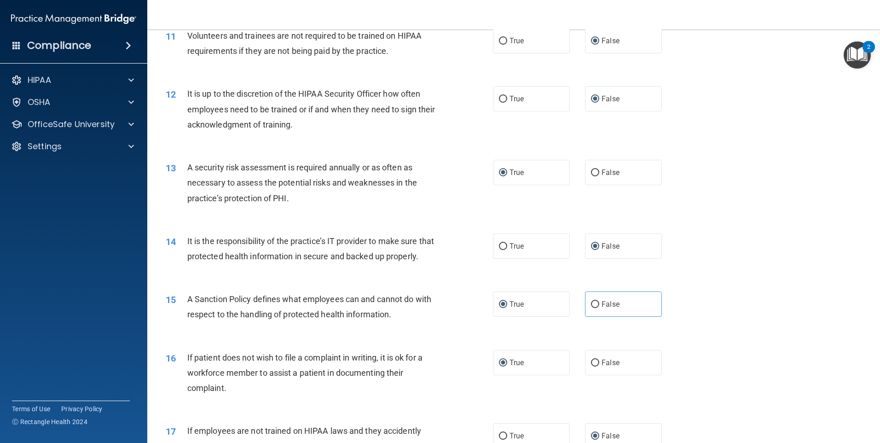
scroll to position [855, 0]
click at [499, 98] on input "True" at bounding box center [503, 100] width 8 height 7
radio input "true"
radio input "false"
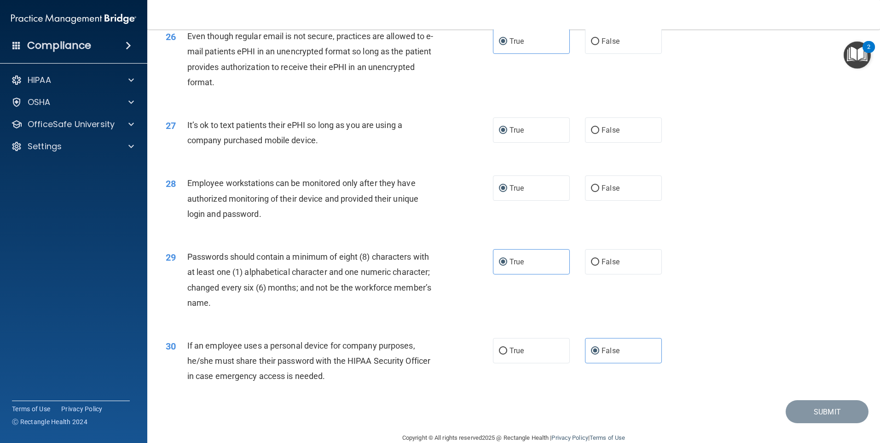
scroll to position [1822, 0]
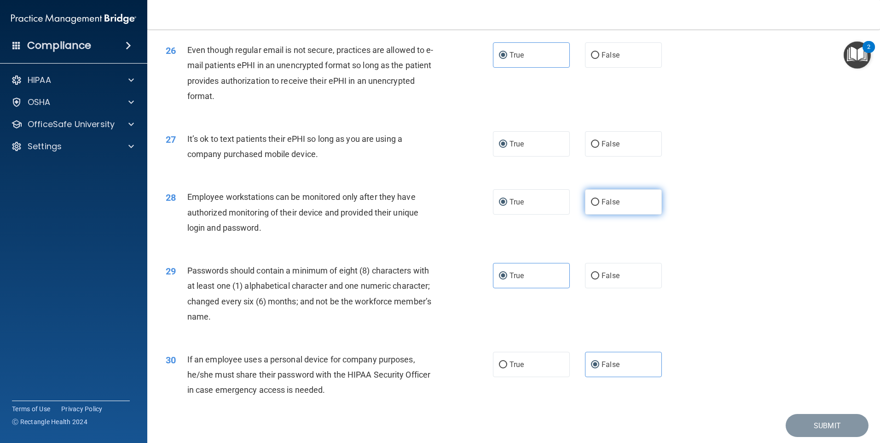
click at [591, 206] on input "False" at bounding box center [595, 202] width 8 height 7
radio input "true"
click at [502, 206] on input "True" at bounding box center [503, 202] width 8 height 7
radio input "true"
radio input "false"
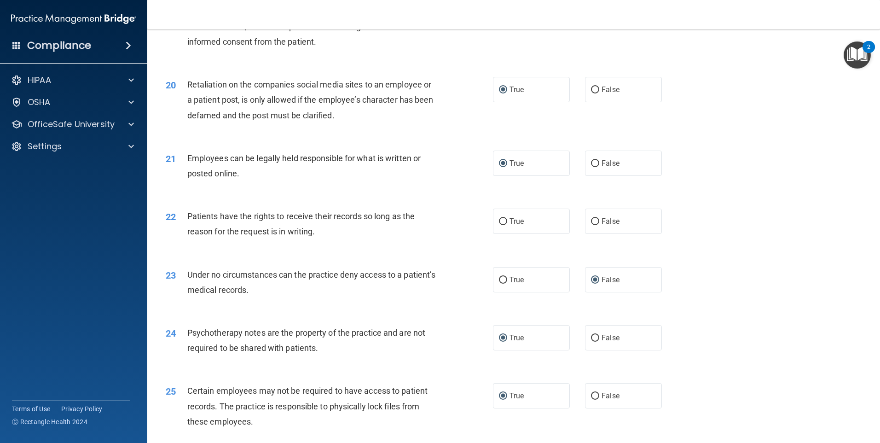
scroll to position [1316, 0]
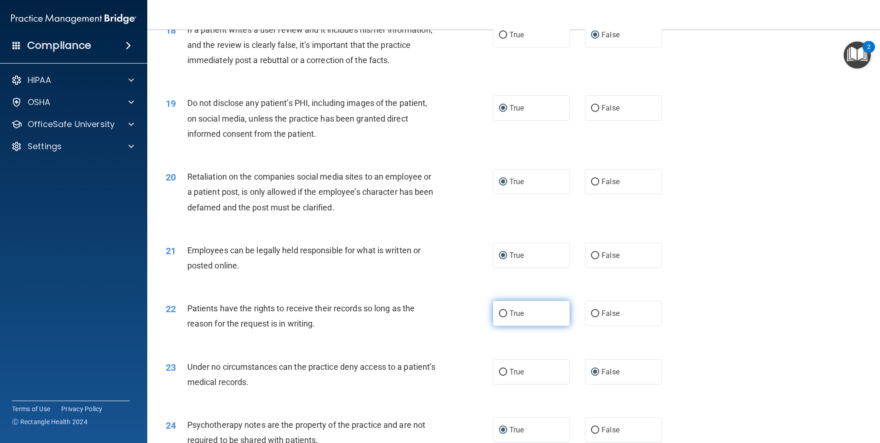
click at [500, 317] on input "True" at bounding box center [503, 313] width 8 height 7
radio input "true"
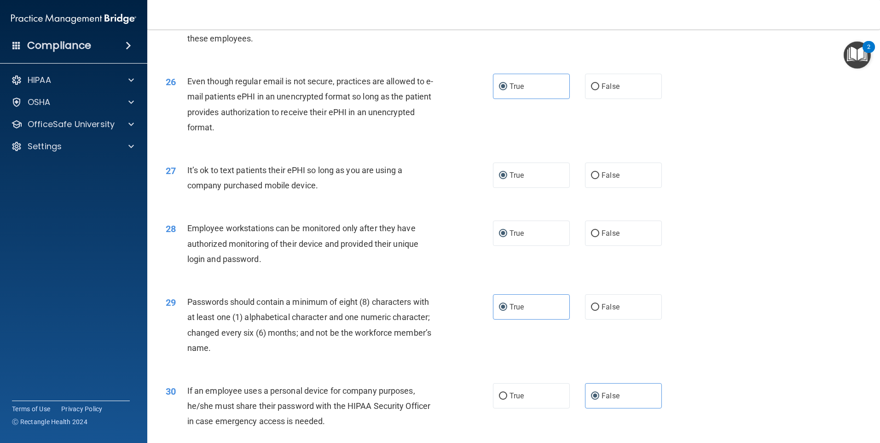
scroll to position [1868, 0]
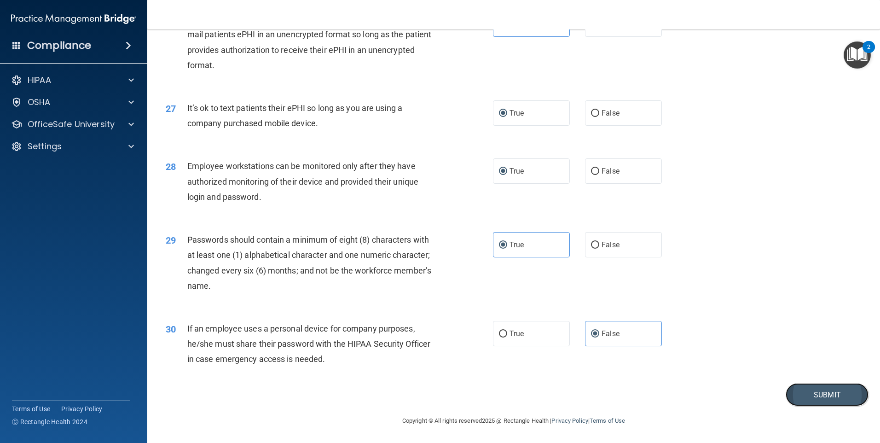
click at [822, 394] on button "Submit" at bounding box center [827, 394] width 83 height 23
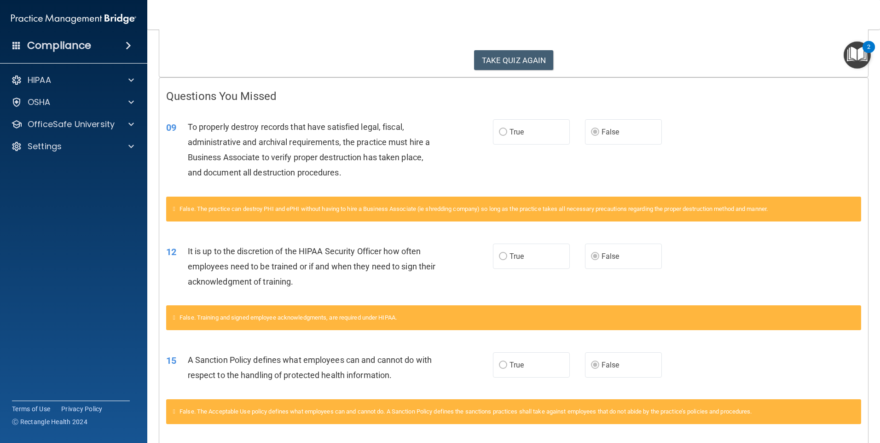
scroll to position [212, 0]
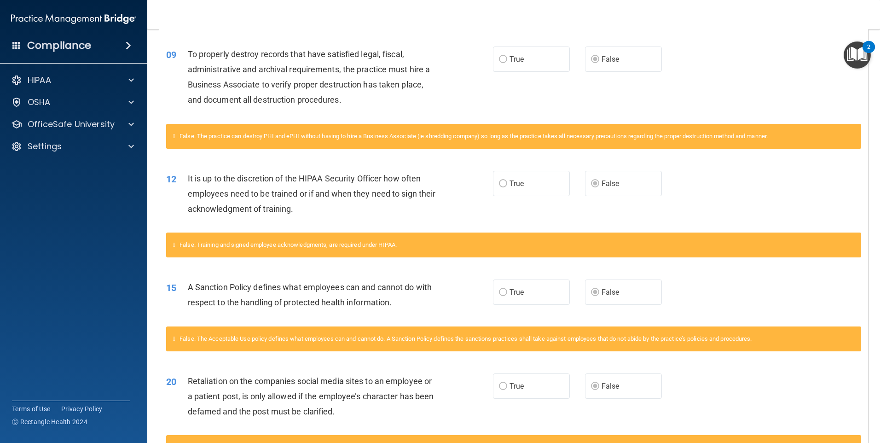
click at [510, 186] on span "True" at bounding box center [517, 183] width 14 height 9
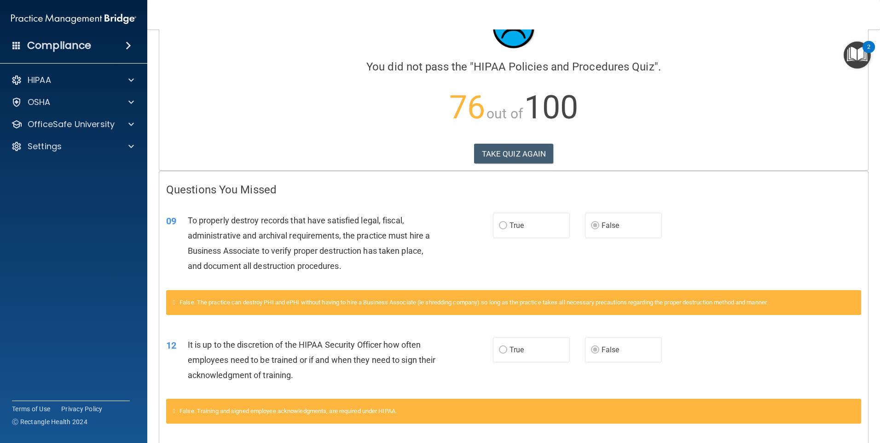
scroll to position [0, 0]
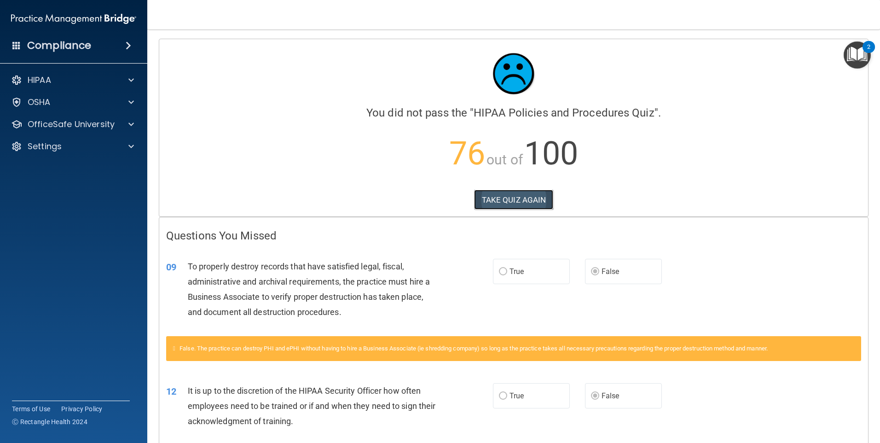
click at [501, 199] on button "TAKE QUIZ AGAIN" at bounding box center [514, 200] width 80 height 20
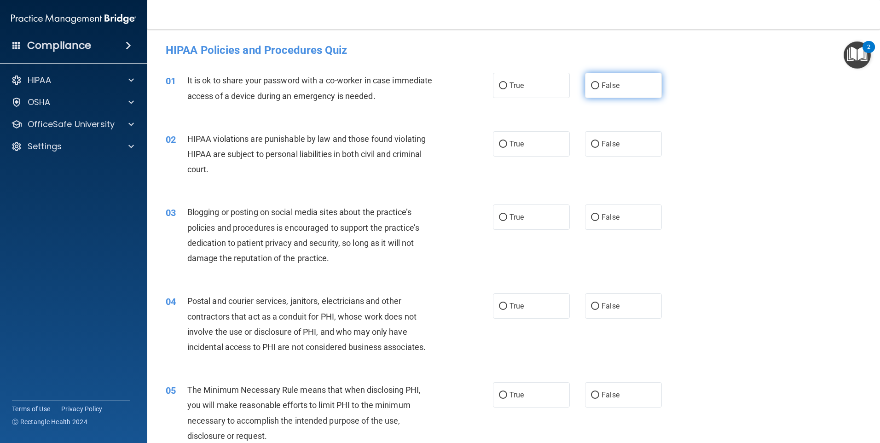
click at [593, 82] on input "False" at bounding box center [595, 85] width 8 height 7
radio input "true"
click at [499, 143] on input "True" at bounding box center [503, 144] width 8 height 7
radio input "true"
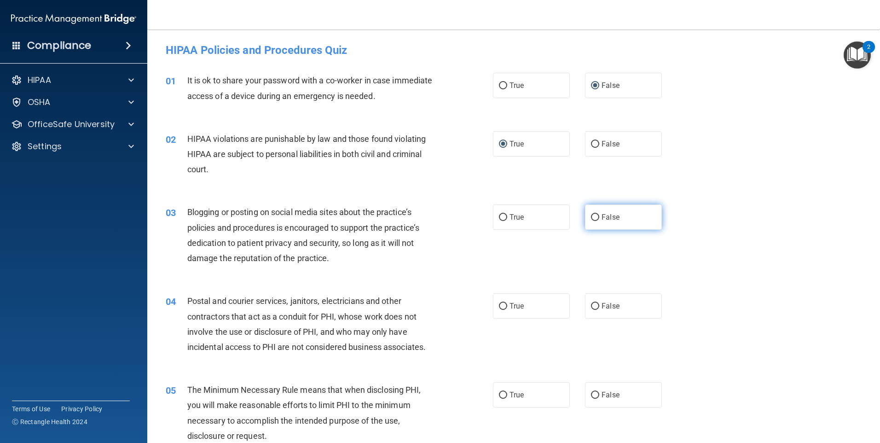
click at [602, 218] on span "False" at bounding box center [611, 217] width 18 height 9
click at [599, 218] on input "False" at bounding box center [595, 217] width 8 height 7
radio input "true"
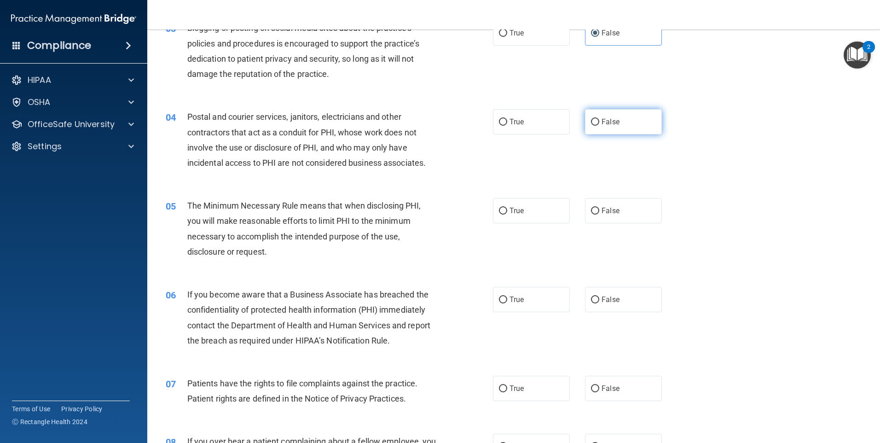
click at [591, 121] on input "False" at bounding box center [595, 122] width 8 height 7
radio input "true"
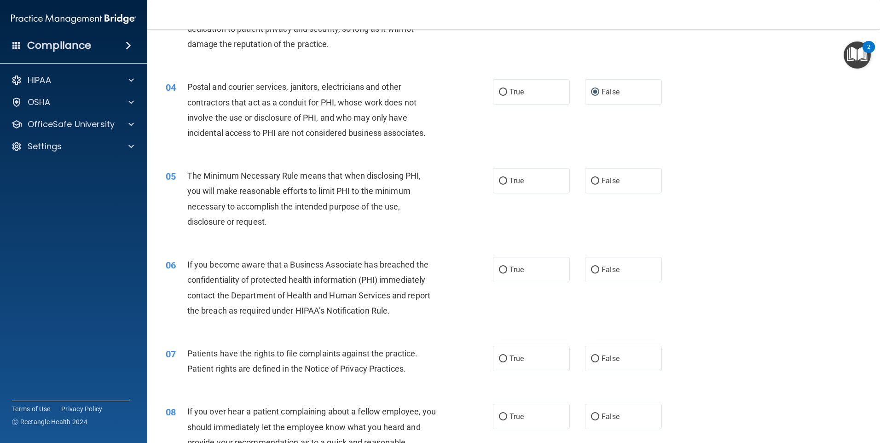
scroll to position [230, 0]
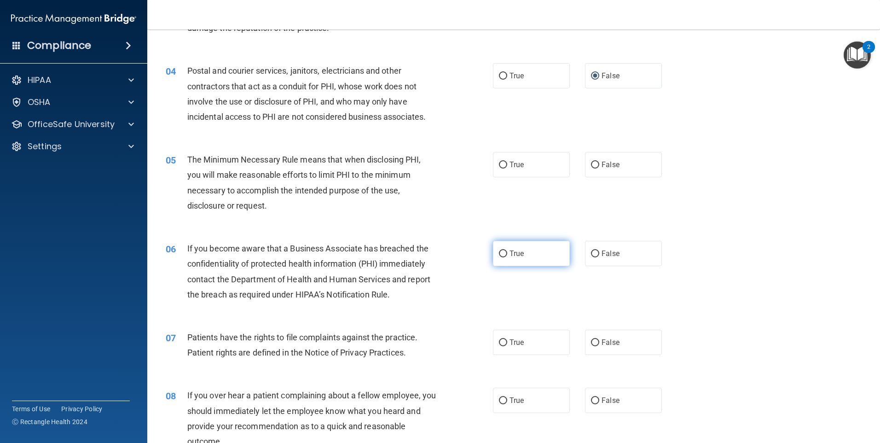
click at [500, 255] on input "True" at bounding box center [503, 253] width 8 height 7
radio input "true"
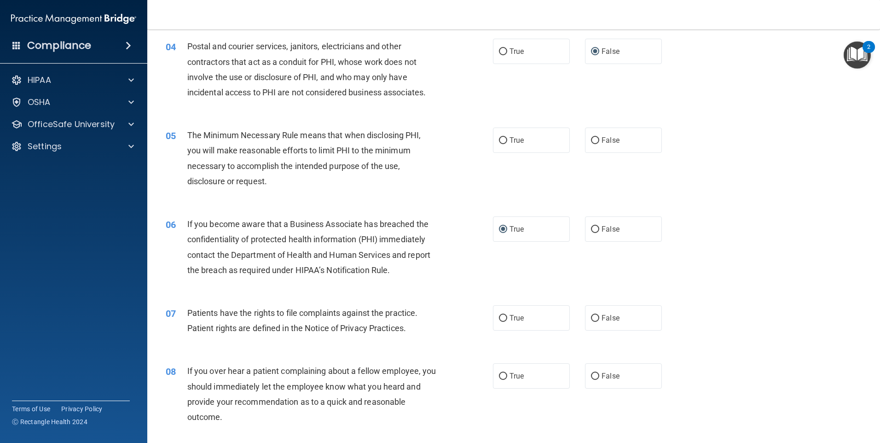
scroll to position [276, 0]
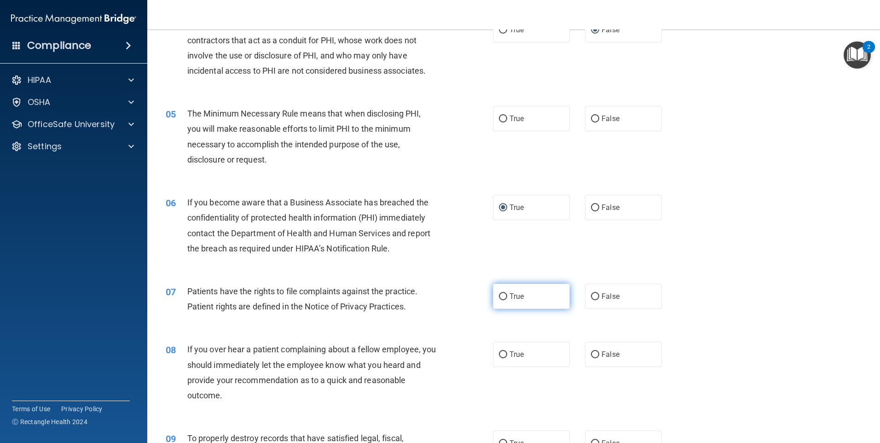
click at [502, 295] on input "True" at bounding box center [503, 296] width 8 height 7
radio input "true"
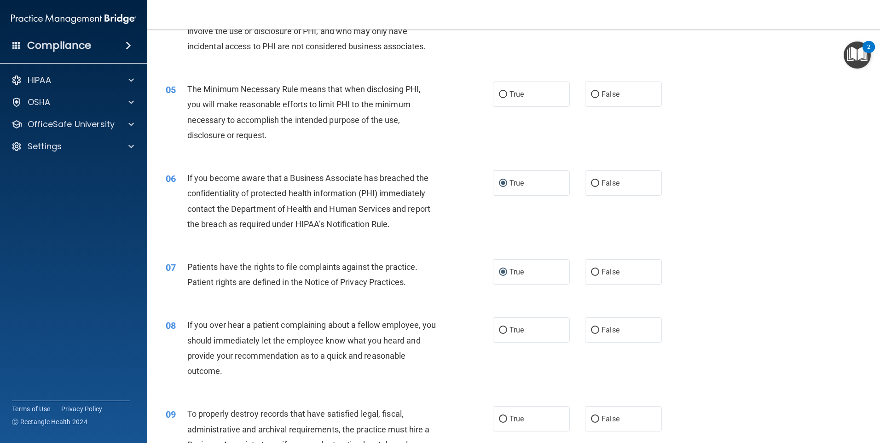
scroll to position [322, 0]
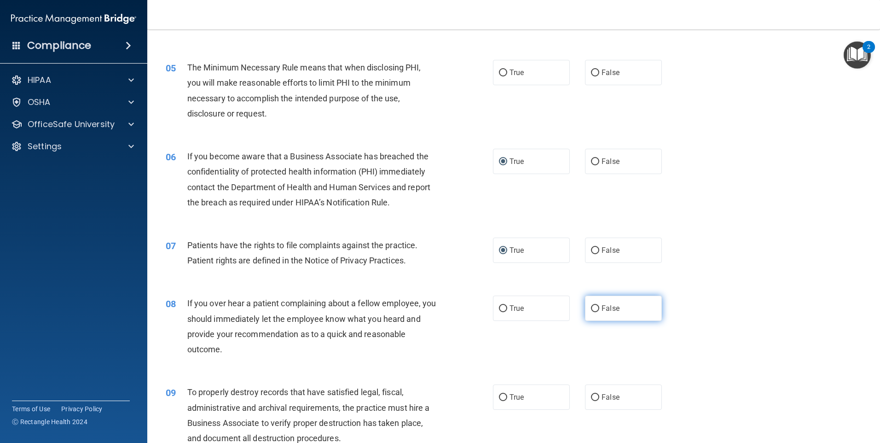
click at [596, 311] on label "False" at bounding box center [623, 308] width 77 height 25
click at [596, 311] on input "False" at bounding box center [595, 308] width 8 height 7
radio input "true"
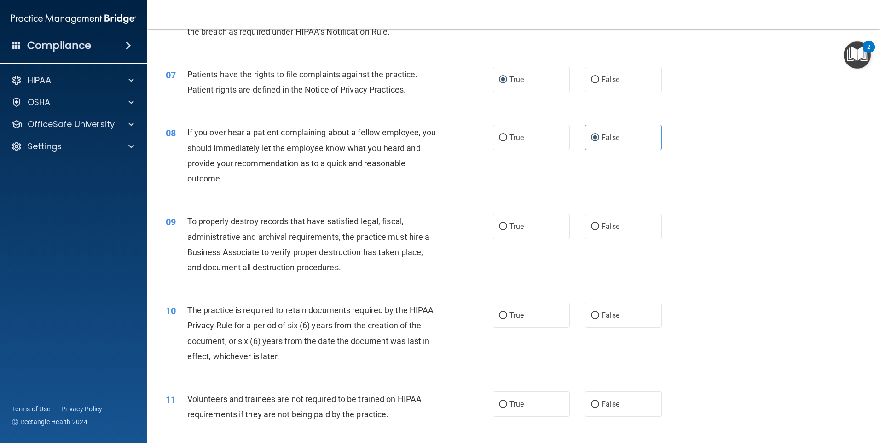
scroll to position [506, 0]
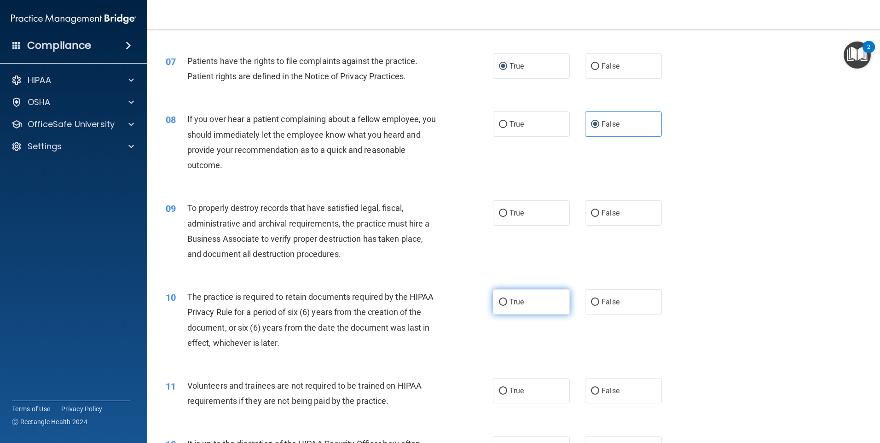
click at [499, 300] on input "True" at bounding box center [503, 302] width 8 height 7
radio input "true"
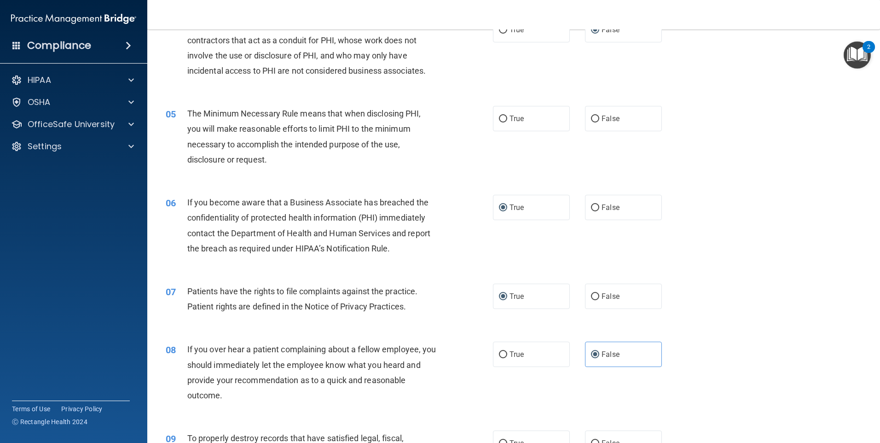
scroll to position [184, 0]
